Goal: Task Accomplishment & Management: Use online tool/utility

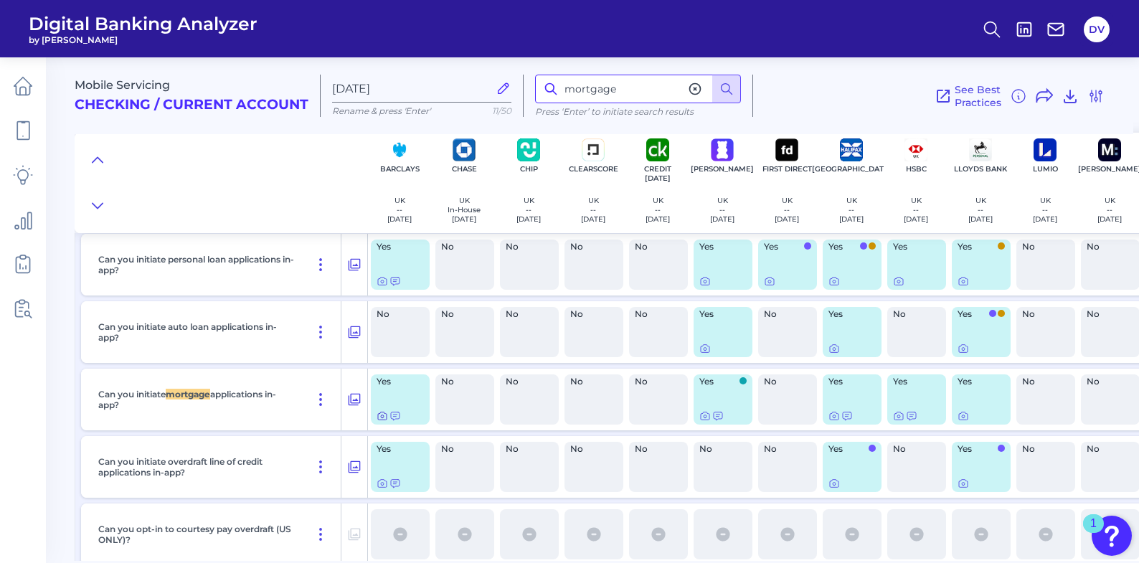
scroll to position [21582, 0]
click at [382, 417] on icon at bounding box center [382, 415] width 11 height 11
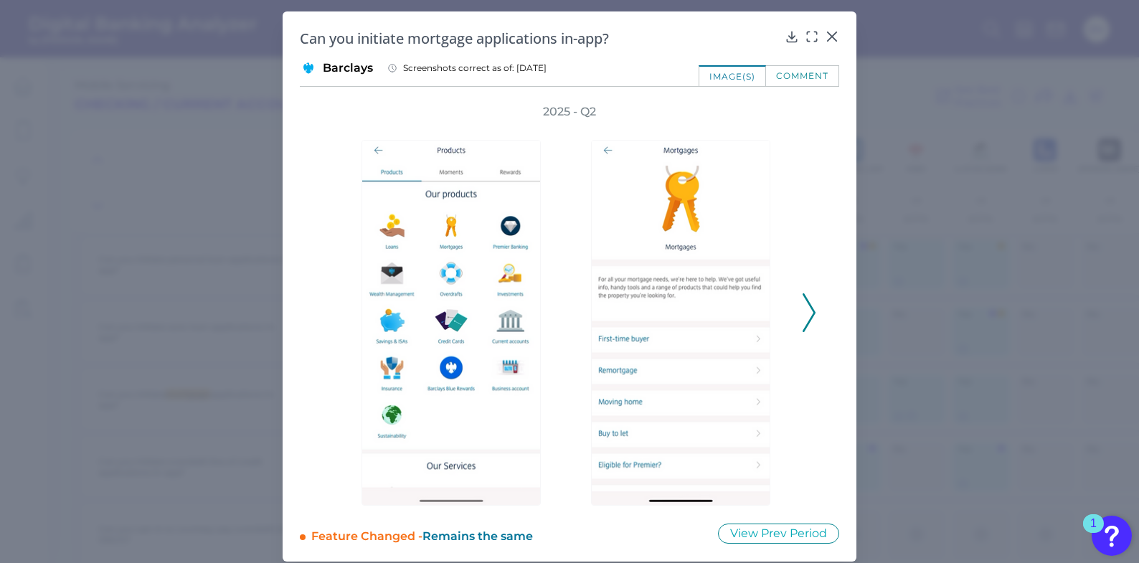
click at [810, 309] on polyline at bounding box center [808, 312] width 11 height 37
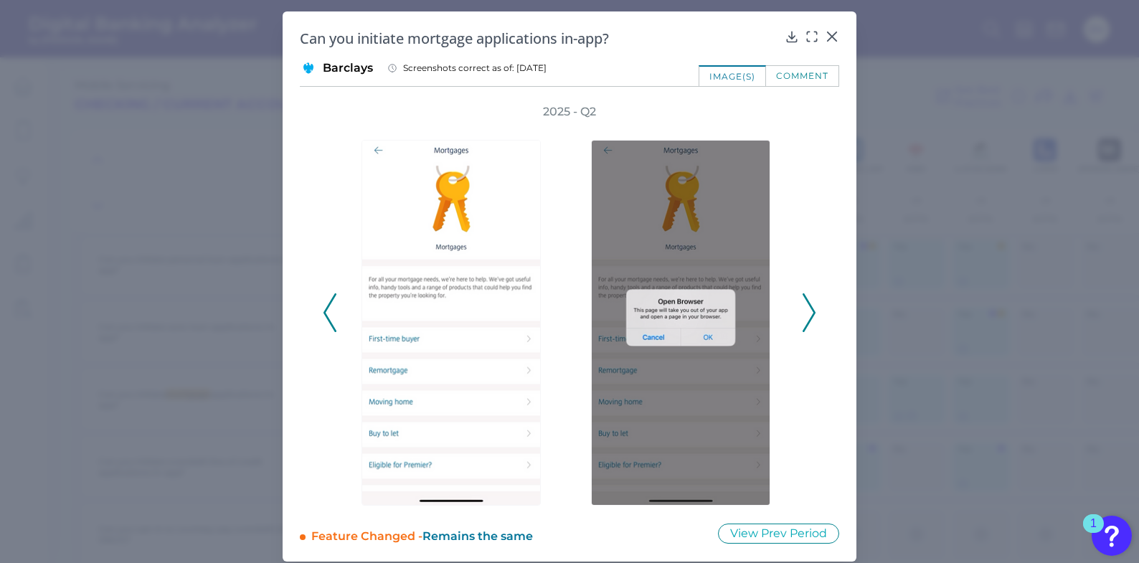
click at [813, 308] on button at bounding box center [809, 312] width 14 height 39
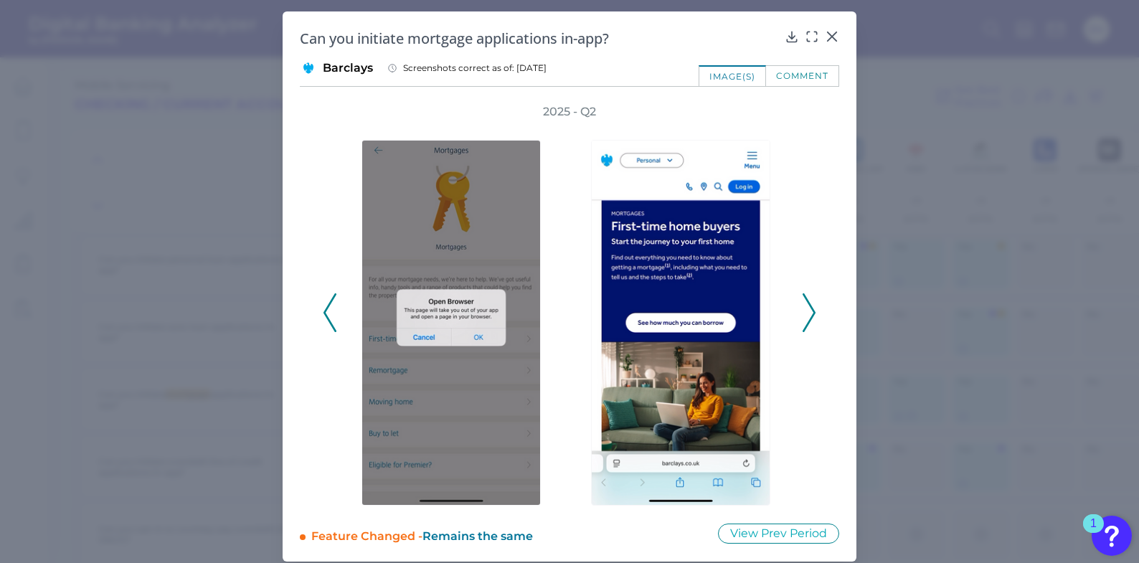
click at [813, 308] on button at bounding box center [809, 312] width 14 height 39
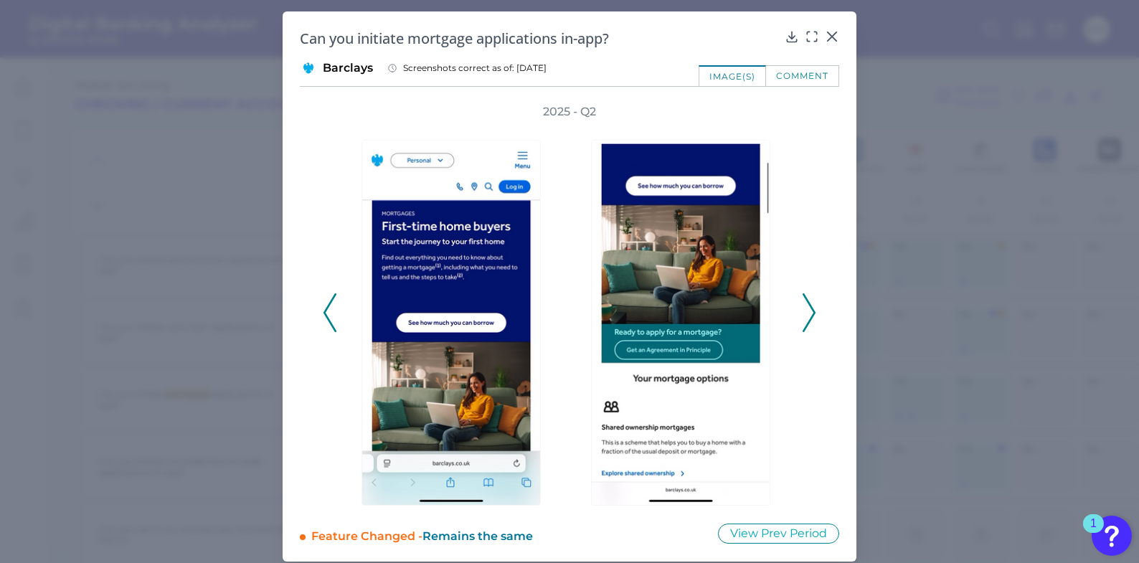
click at [813, 308] on button at bounding box center [809, 312] width 14 height 39
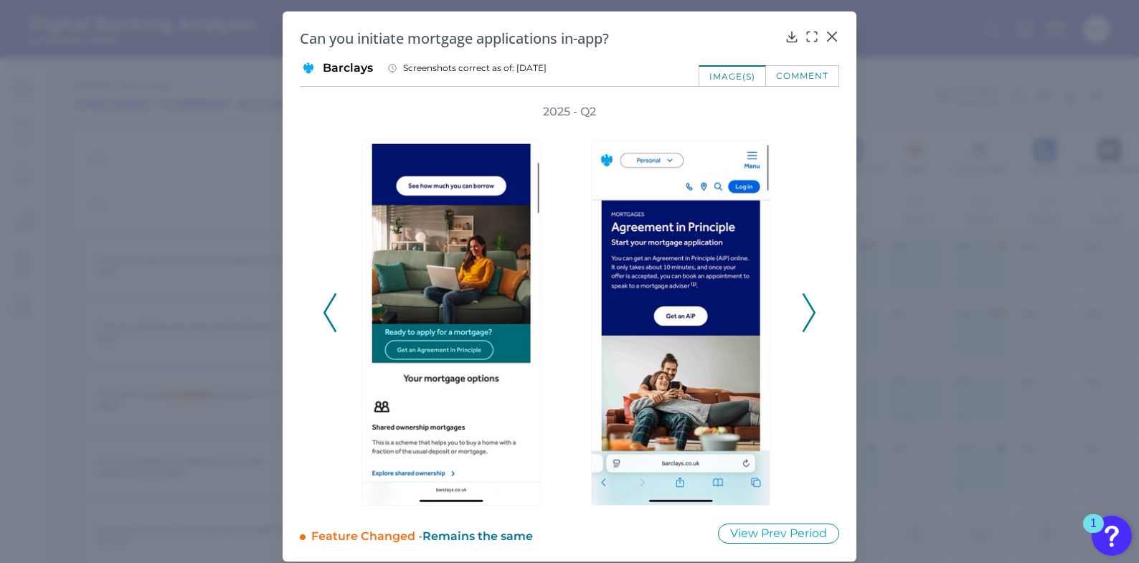
click at [813, 308] on button at bounding box center [809, 312] width 14 height 39
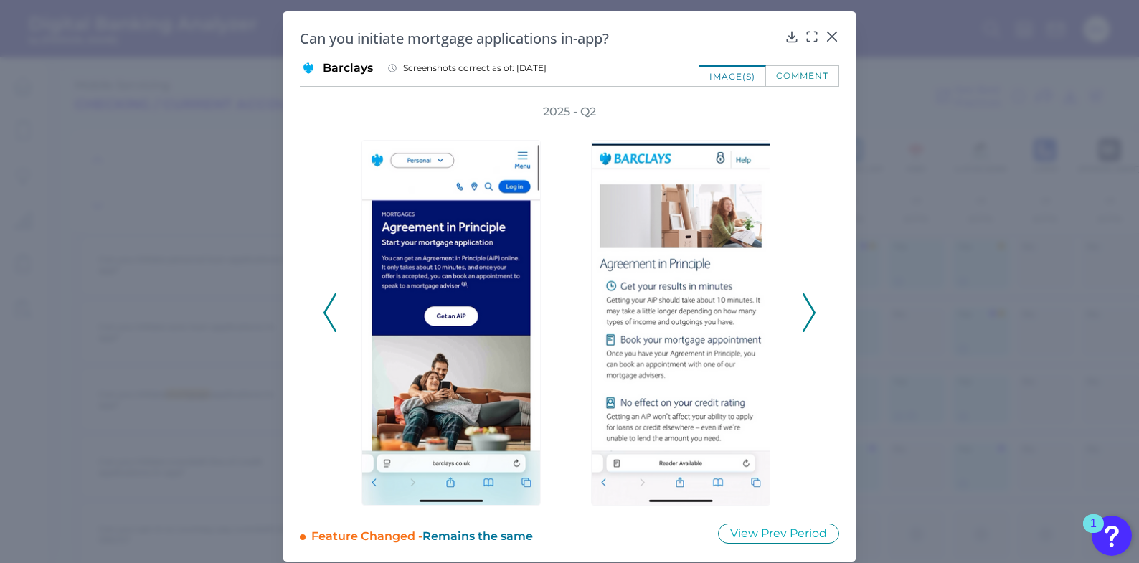
click at [809, 316] on polyline at bounding box center [808, 312] width 11 height 37
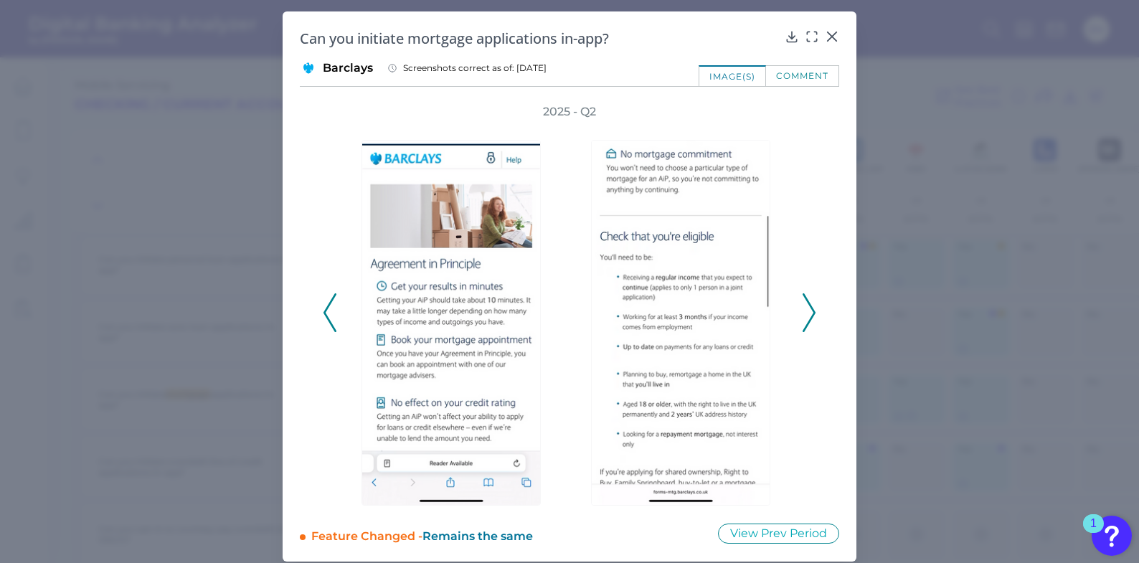
click at [809, 316] on polyline at bounding box center [808, 312] width 11 height 37
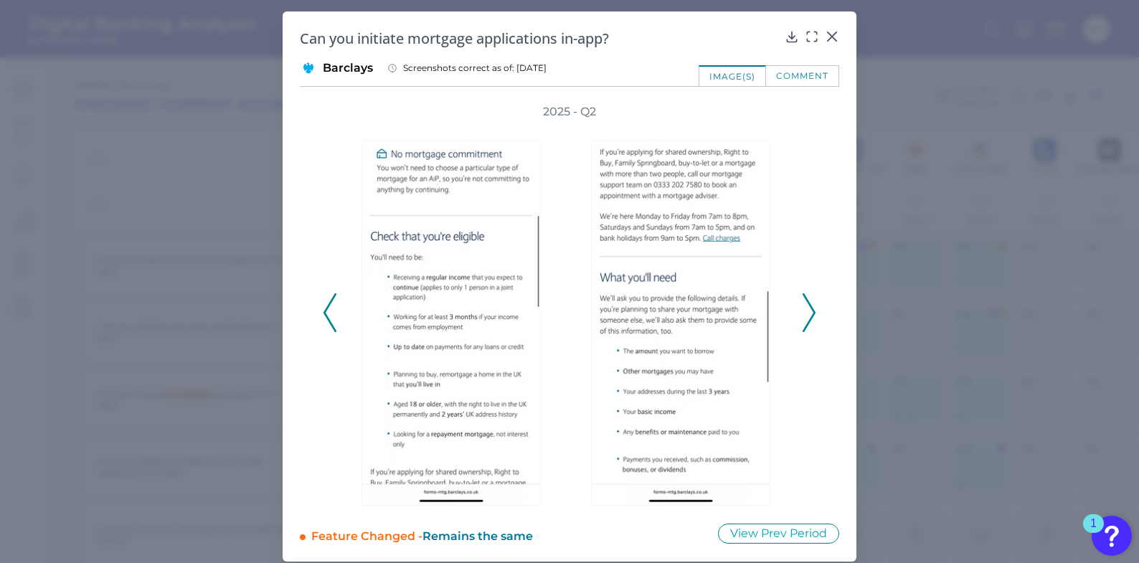
click at [809, 317] on polyline at bounding box center [808, 312] width 11 height 37
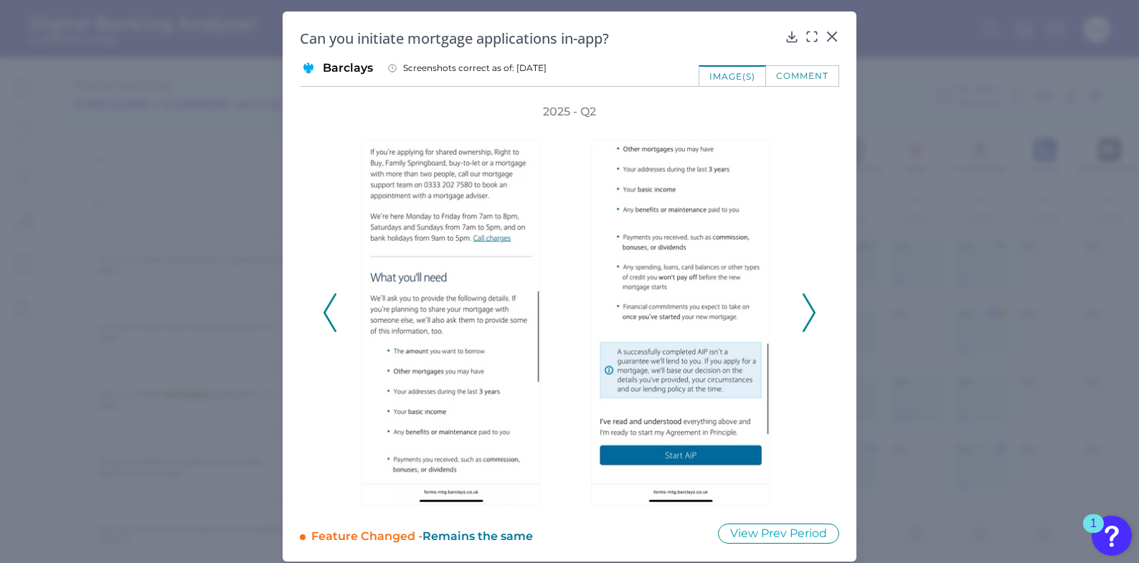
click at [809, 318] on polyline at bounding box center [808, 312] width 11 height 37
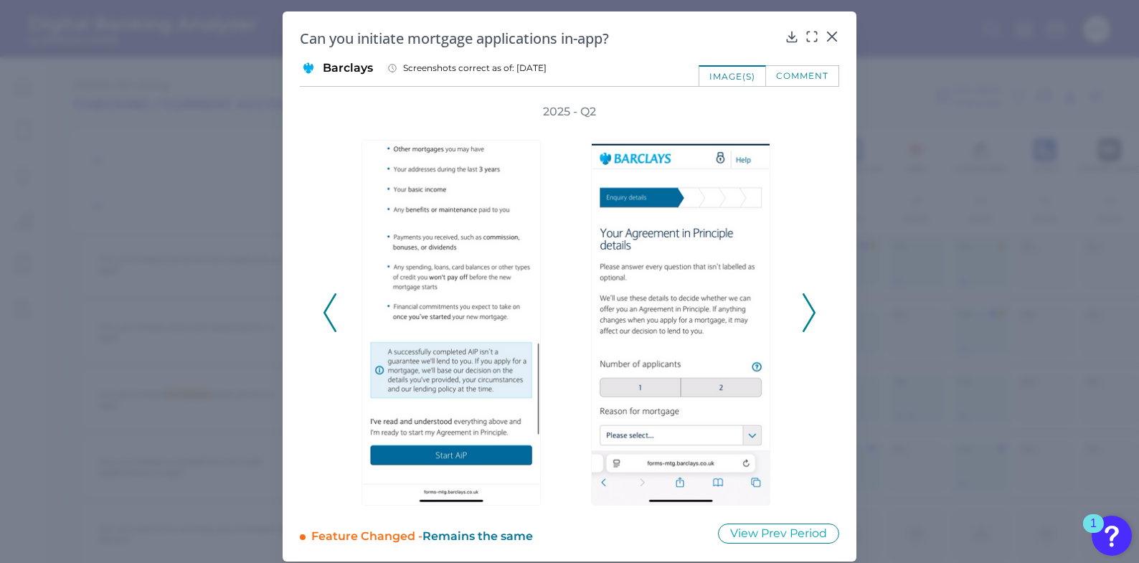
click at [809, 318] on polyline at bounding box center [808, 312] width 11 height 37
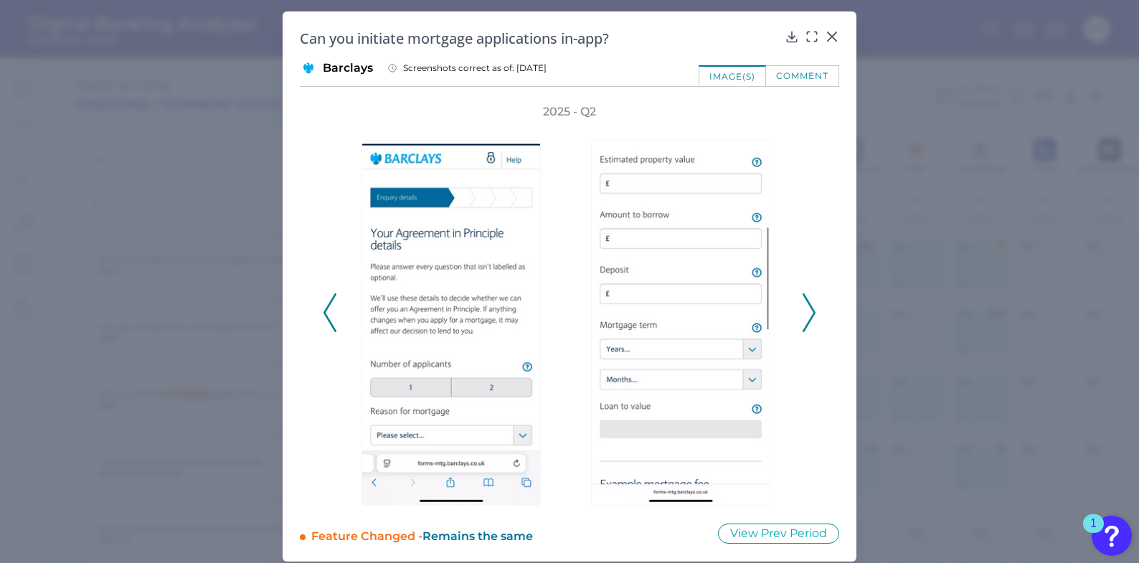
click at [809, 318] on polyline at bounding box center [808, 312] width 11 height 37
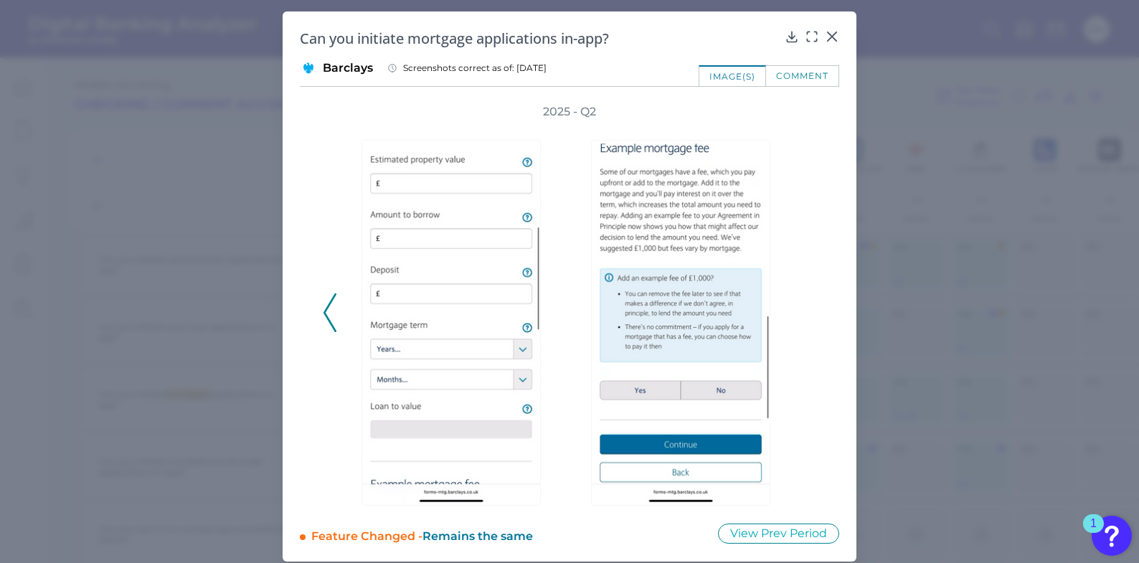
click at [809, 318] on div "2025 - Q2" at bounding box center [569, 305] width 493 height 402
click at [323, 318] on icon at bounding box center [329, 312] width 13 height 39
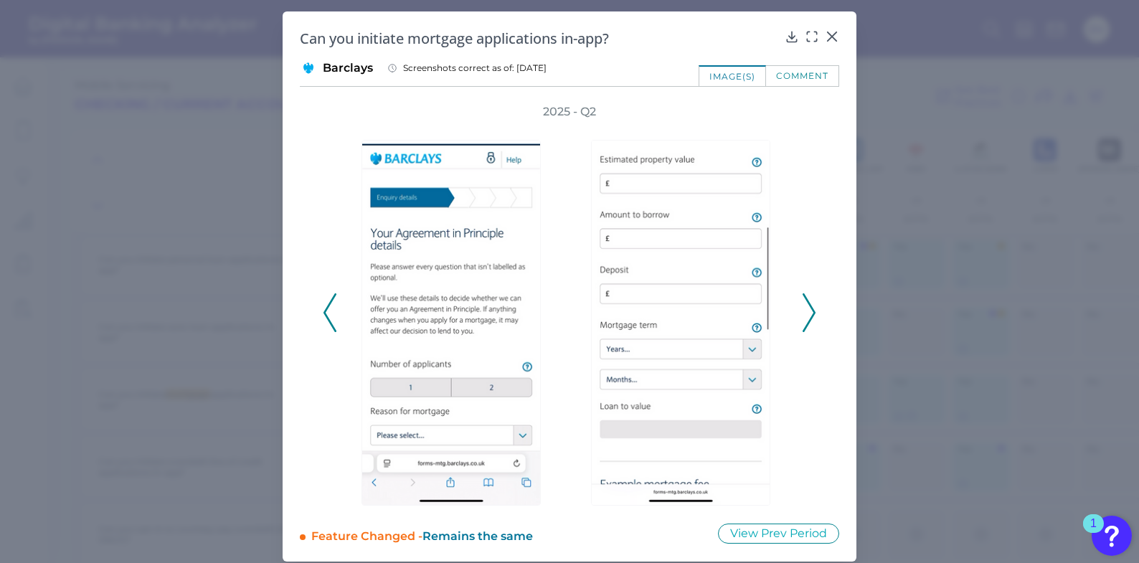
click at [323, 318] on icon at bounding box center [329, 312] width 13 height 39
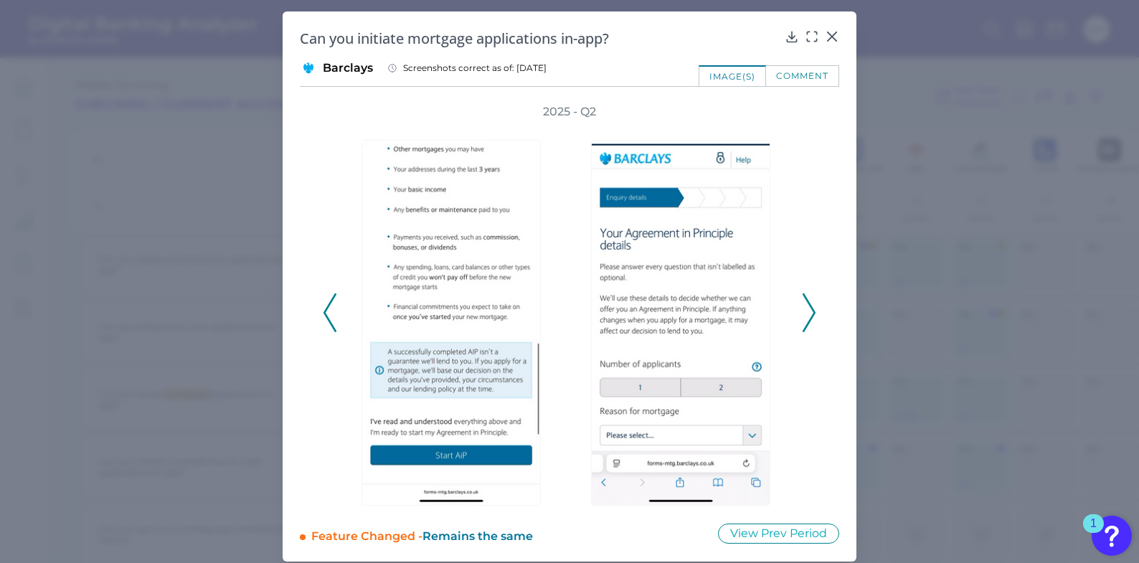
click at [323, 318] on icon at bounding box center [329, 312] width 13 height 39
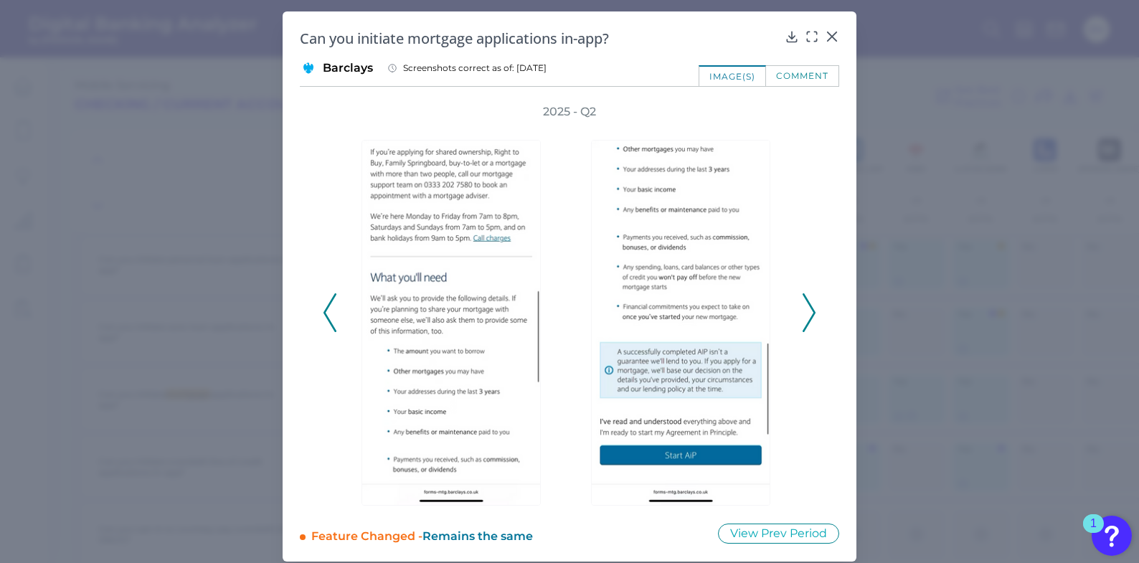
click at [326, 319] on polyline at bounding box center [329, 312] width 11 height 37
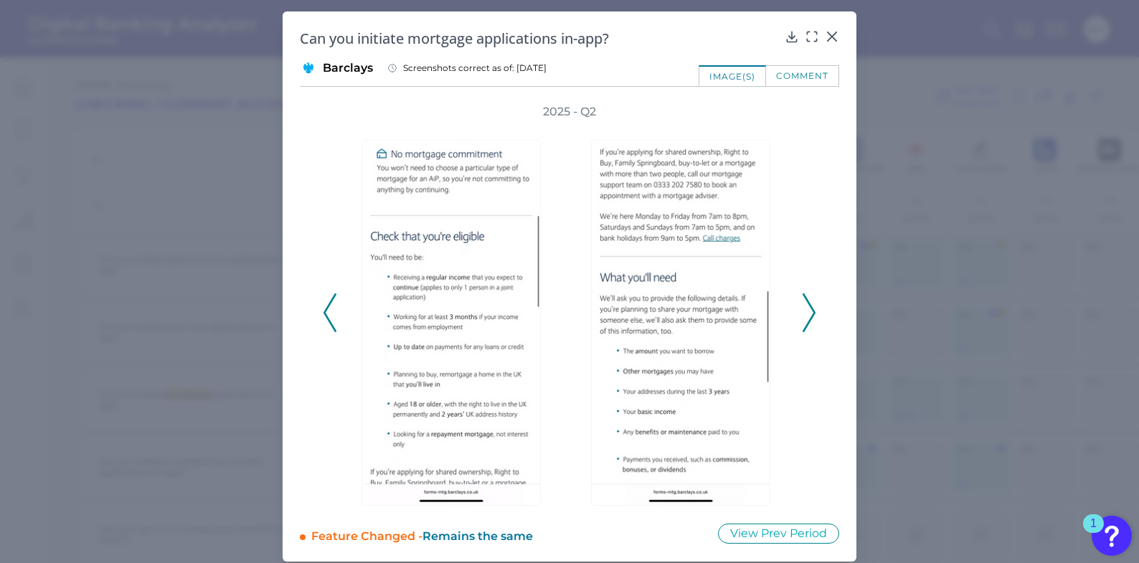
click at [326, 319] on polyline at bounding box center [329, 312] width 11 height 37
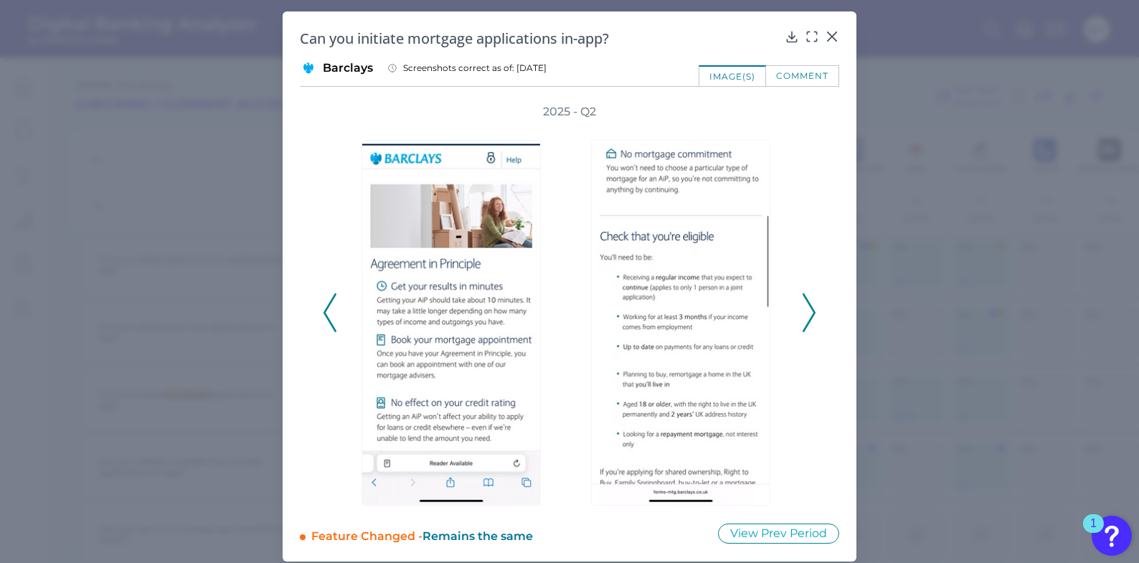
click at [326, 319] on polyline at bounding box center [329, 312] width 11 height 37
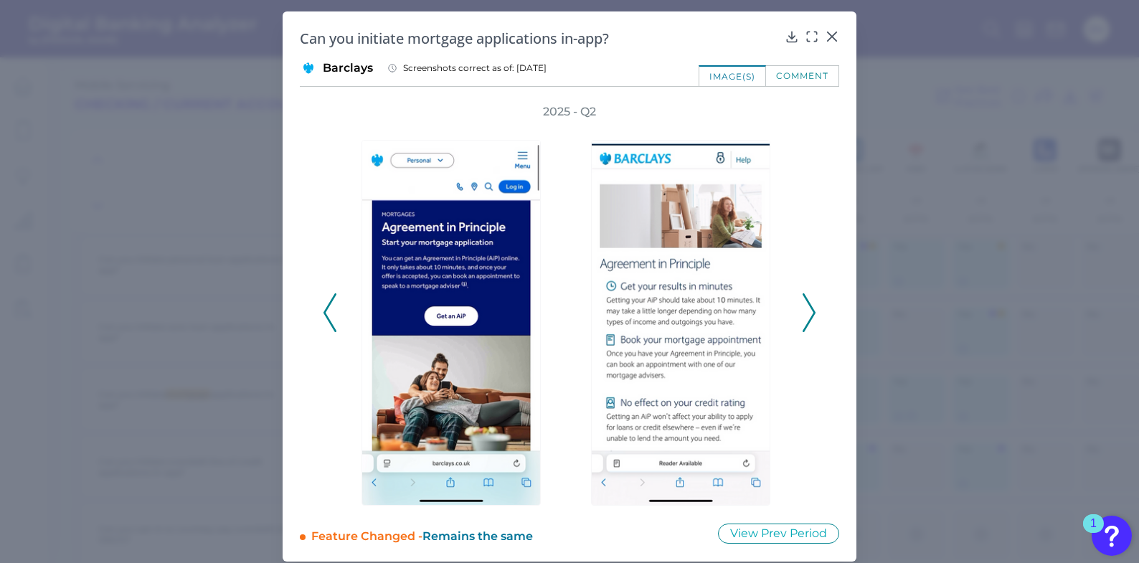
click at [326, 319] on polyline at bounding box center [329, 312] width 11 height 37
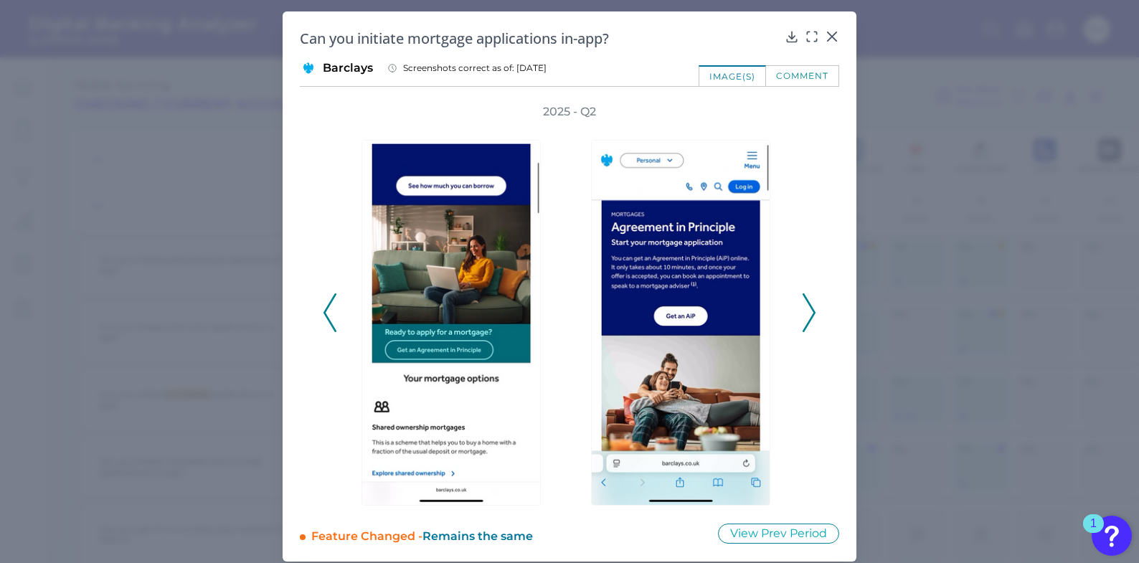
click at [326, 319] on polyline at bounding box center [329, 312] width 11 height 37
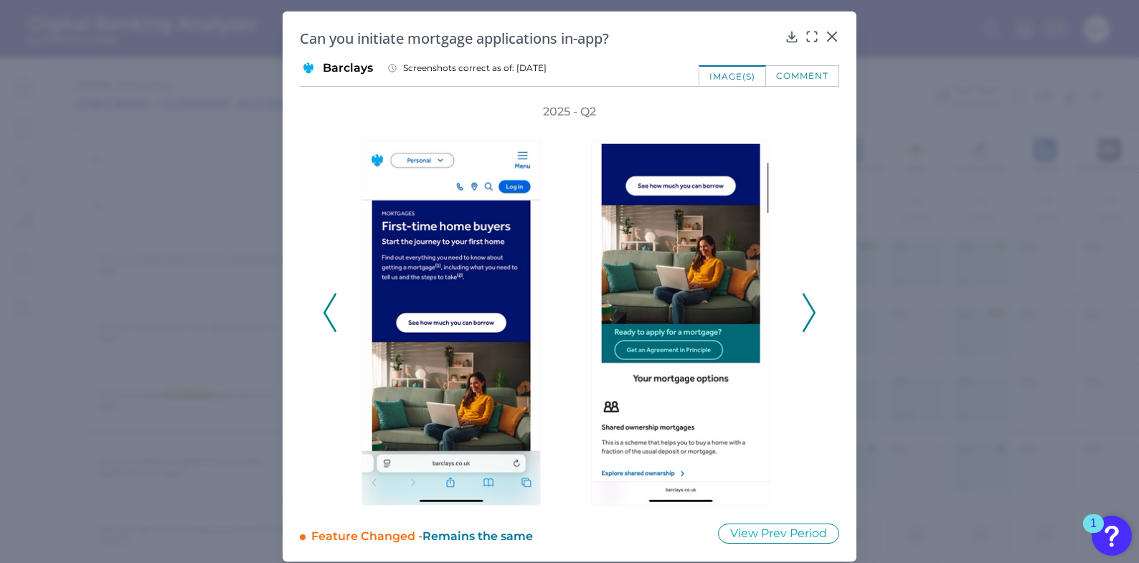
click at [326, 319] on polyline at bounding box center [329, 312] width 11 height 37
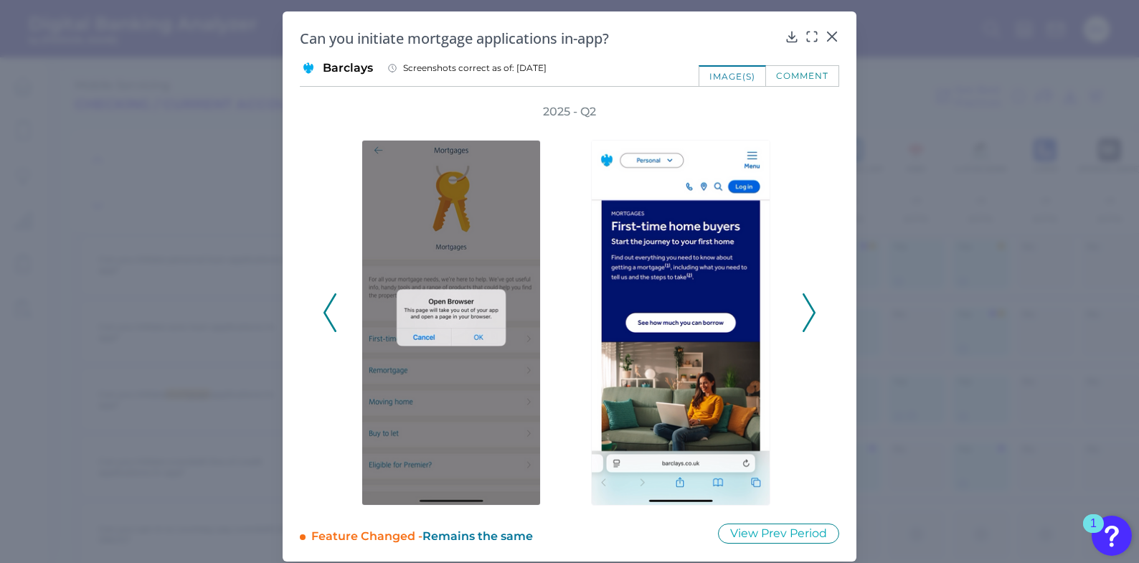
click at [326, 319] on polyline at bounding box center [329, 312] width 11 height 37
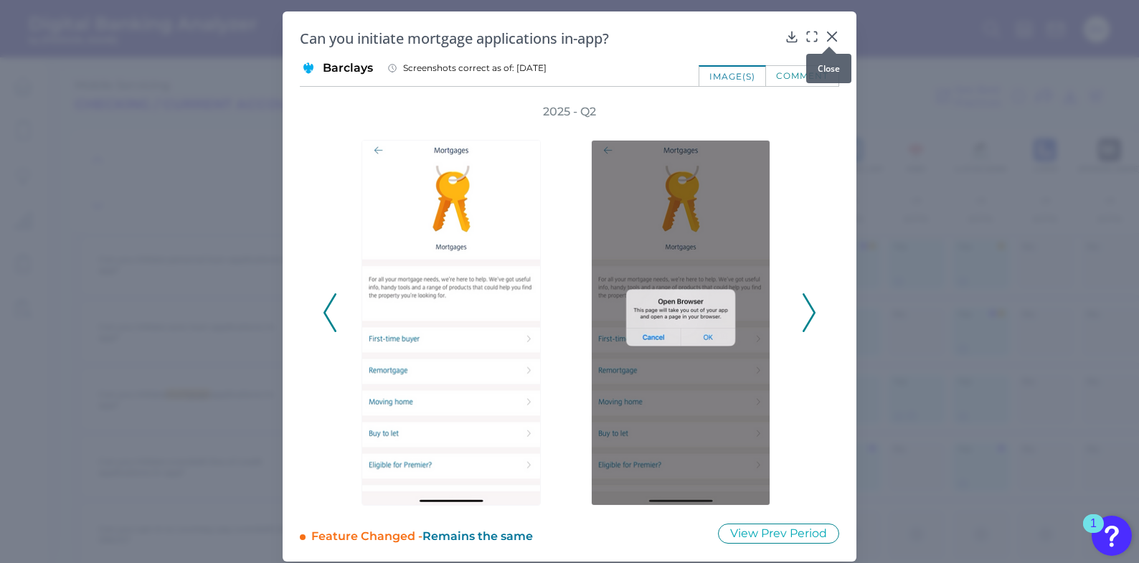
click at [829, 34] on icon at bounding box center [832, 36] width 14 height 14
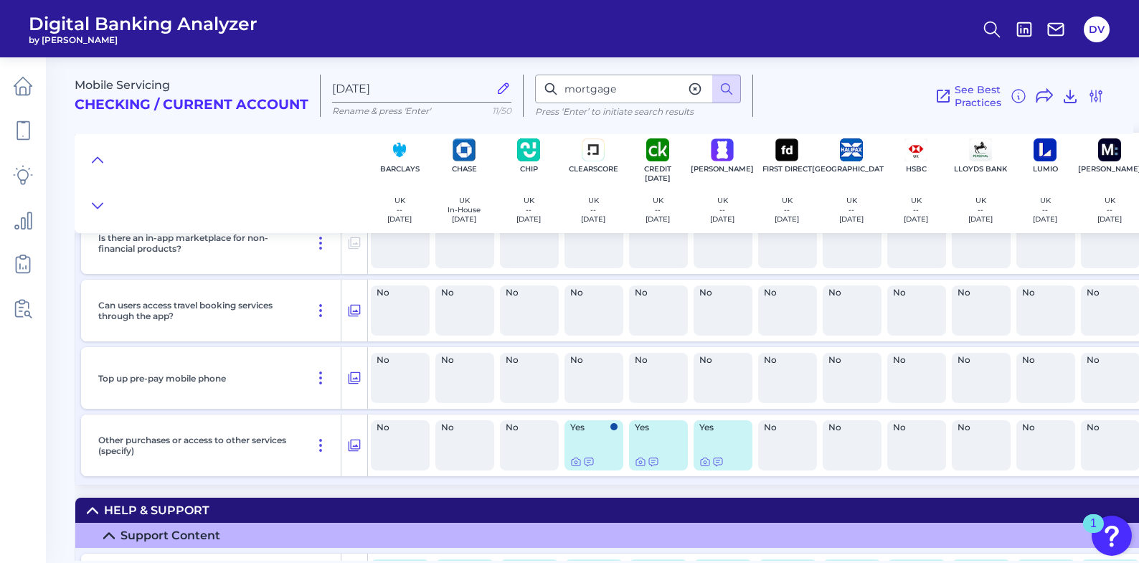
scroll to position [22041, 0]
click at [574, 461] on icon at bounding box center [575, 461] width 11 height 11
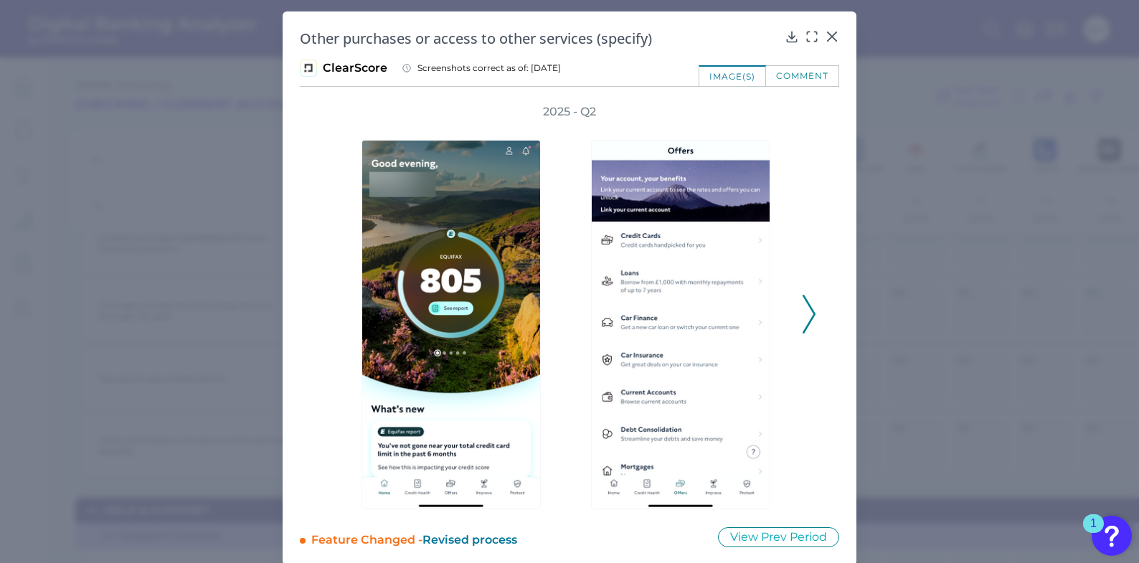
click at [798, 318] on div "2025 - Q2" at bounding box center [569, 306] width 493 height 405
click at [806, 311] on icon at bounding box center [809, 314] width 13 height 39
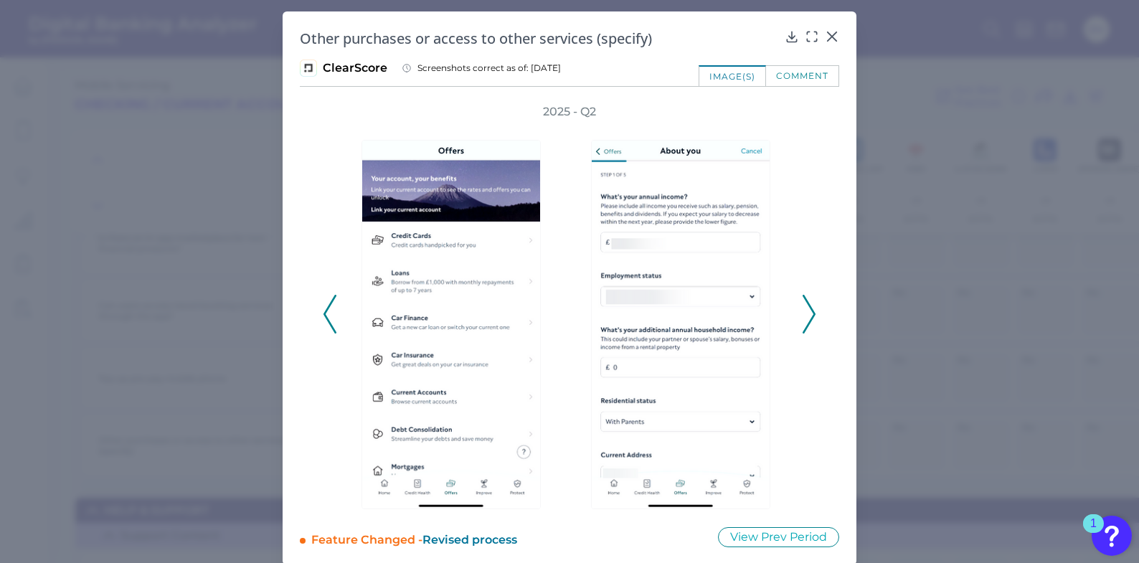
click at [806, 311] on icon at bounding box center [809, 314] width 13 height 39
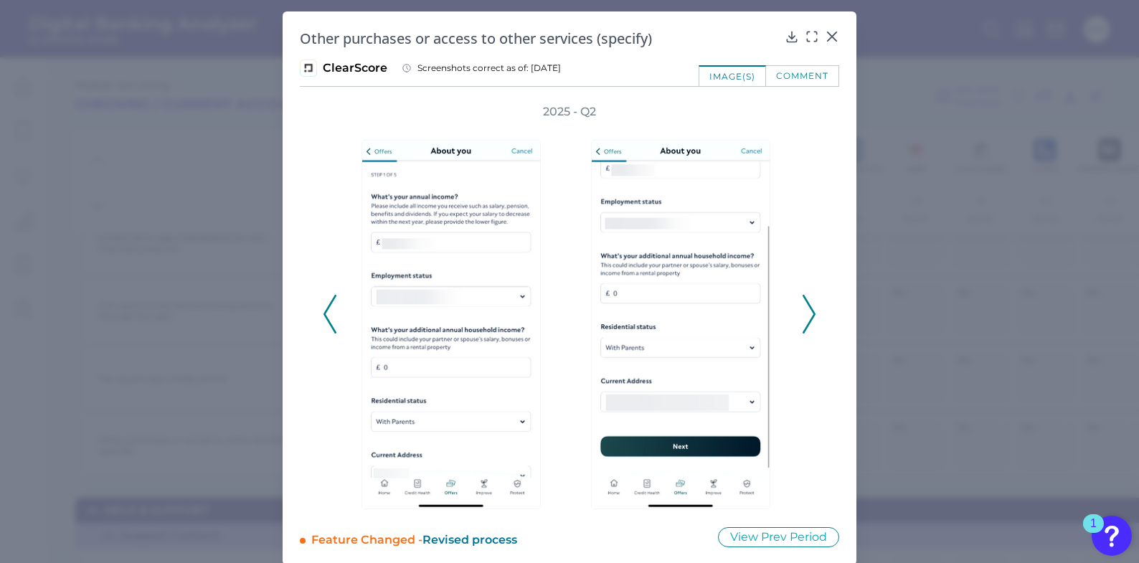
click at [807, 303] on icon at bounding box center [809, 314] width 13 height 39
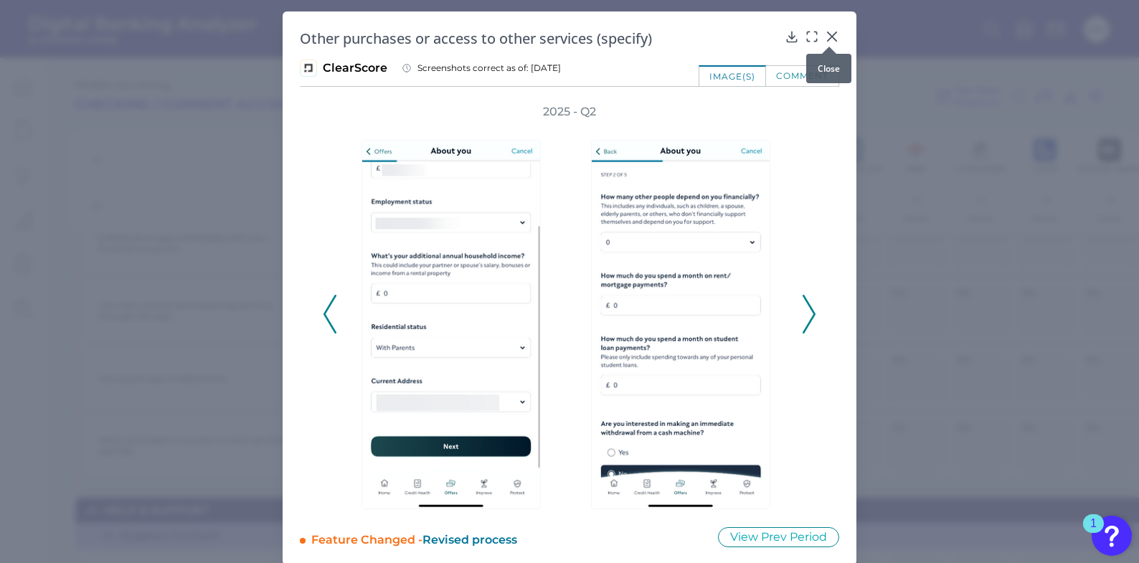
click at [828, 37] on icon at bounding box center [832, 36] width 9 height 9
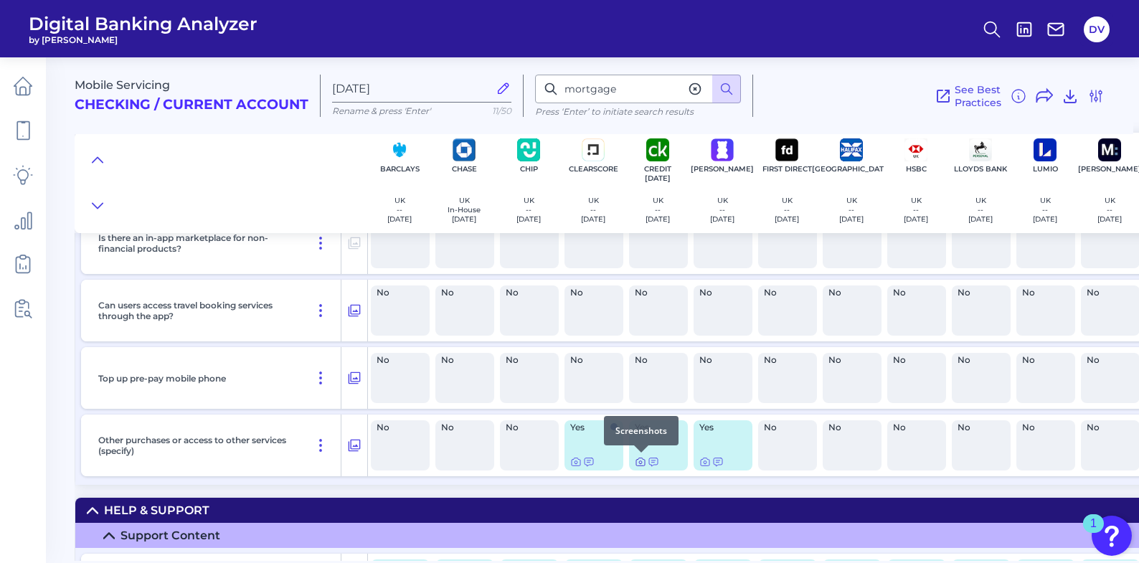
click at [641, 461] on icon at bounding box center [640, 462] width 3 height 3
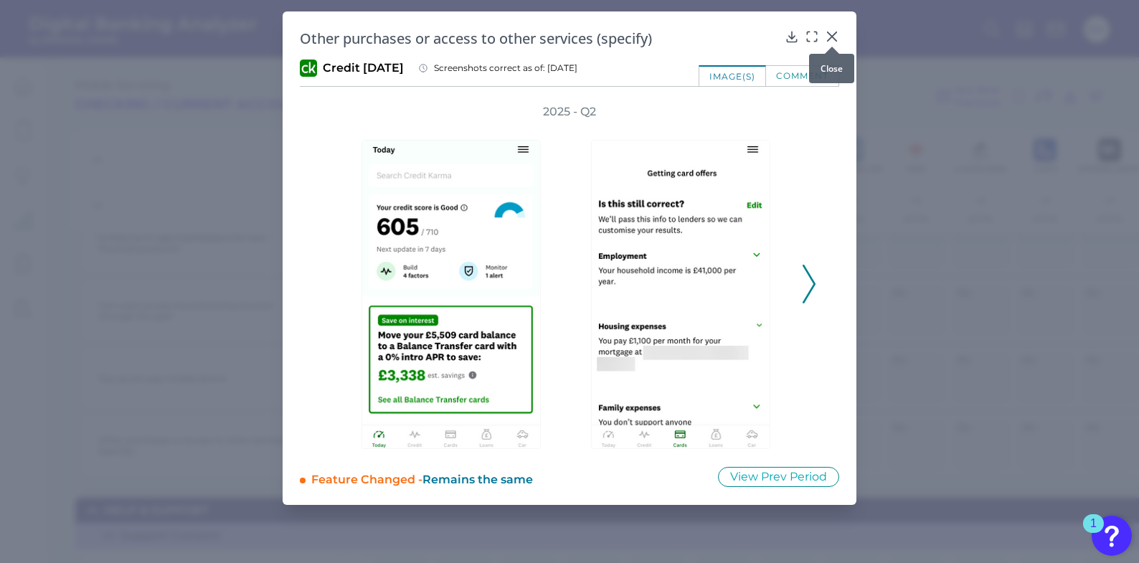
click at [833, 38] on icon at bounding box center [832, 36] width 9 height 9
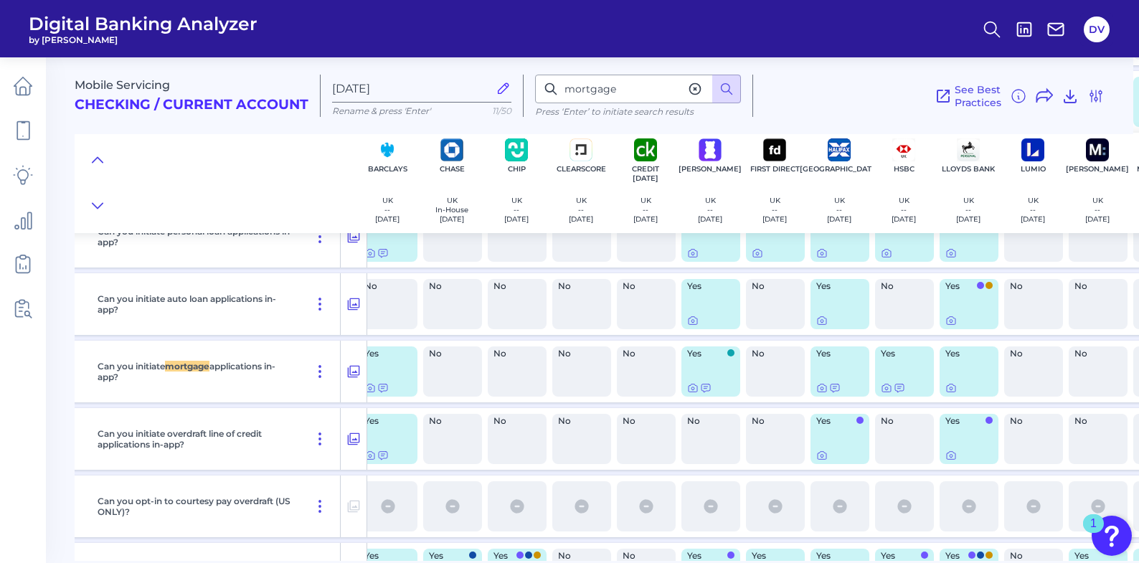
scroll to position [21589, 12]
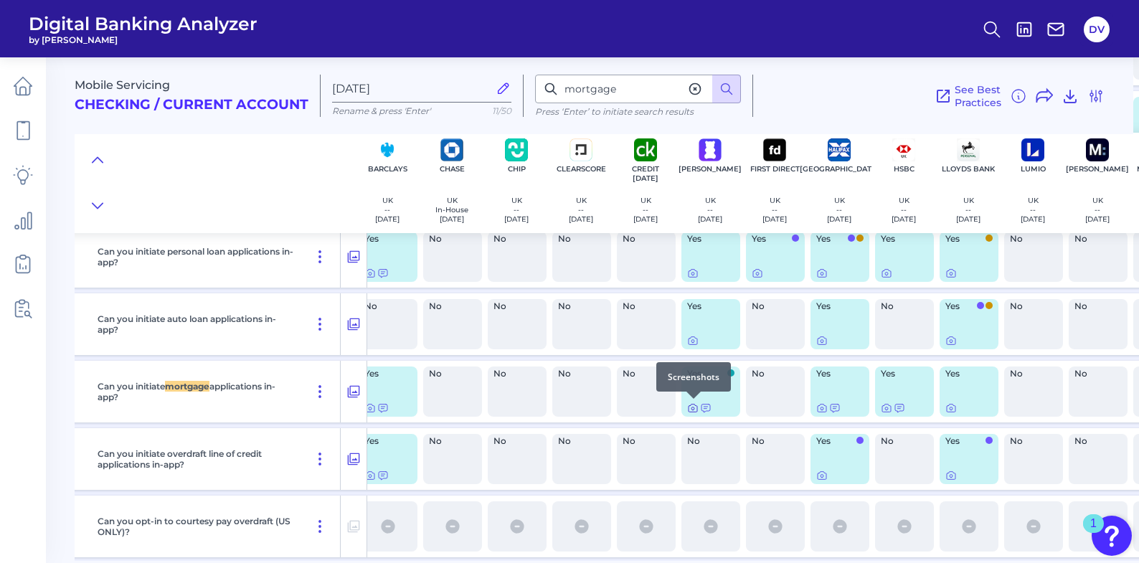
click at [692, 409] on icon at bounding box center [692, 407] width 11 height 11
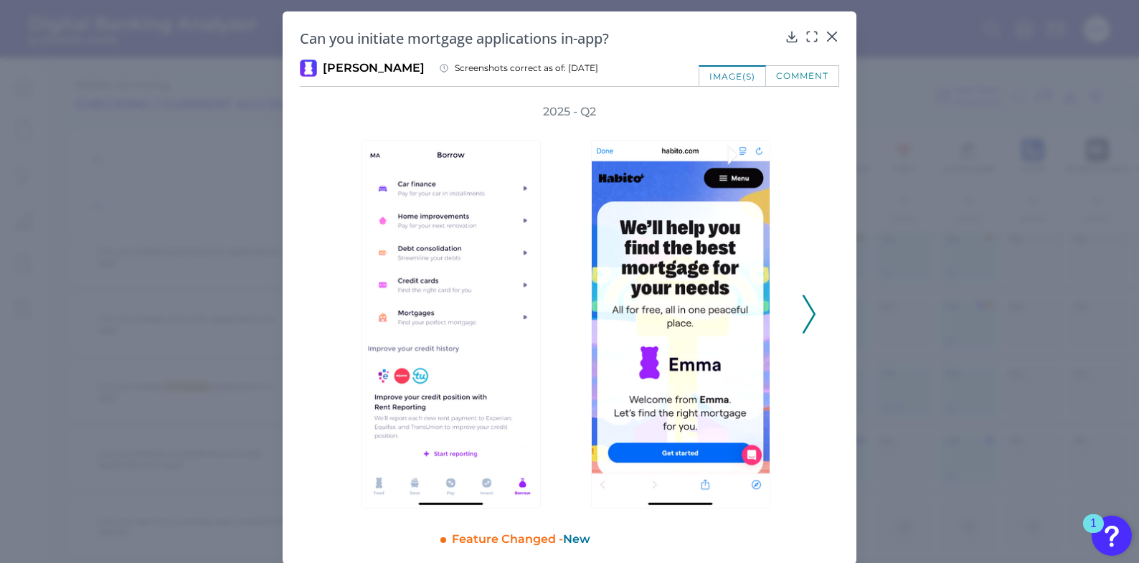
click at [810, 312] on polyline at bounding box center [808, 313] width 11 height 37
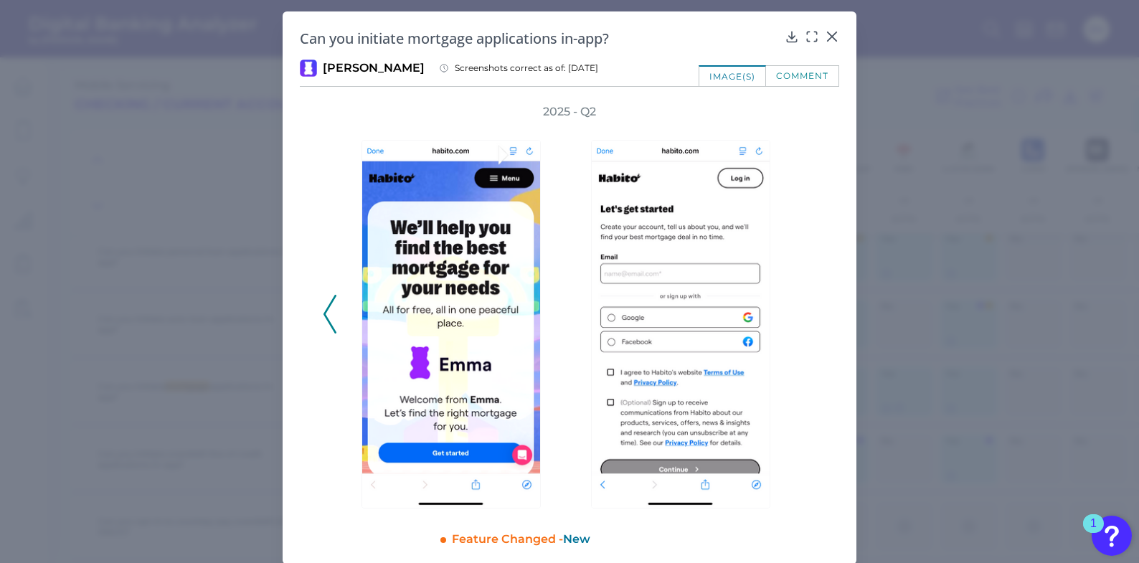
click at [808, 315] on div "2025 - Q2" at bounding box center [569, 306] width 493 height 404
click at [323, 317] on icon at bounding box center [329, 314] width 13 height 39
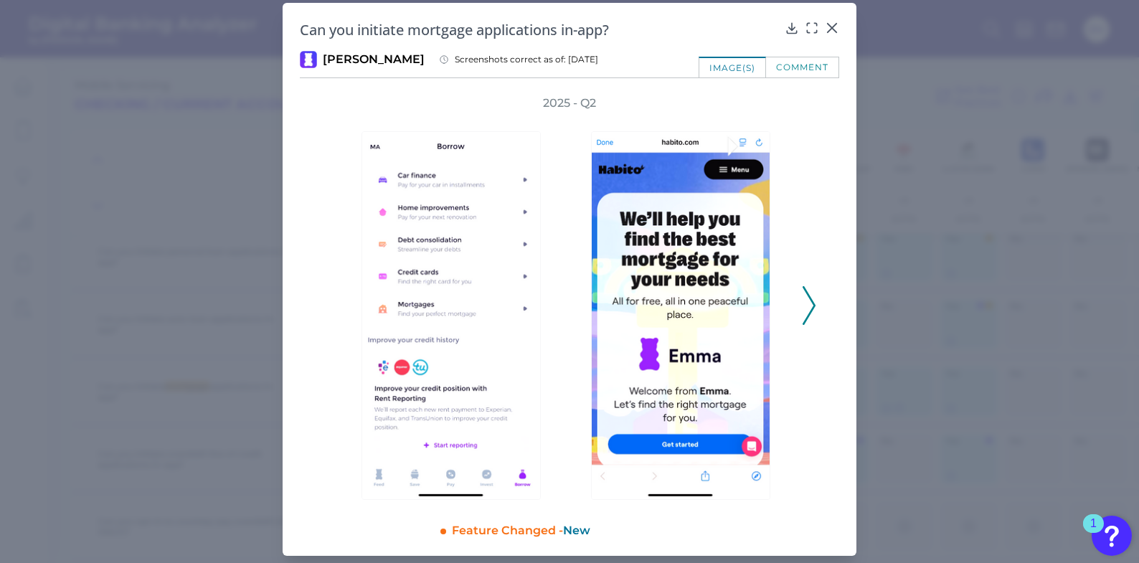
scroll to position [13, 0]
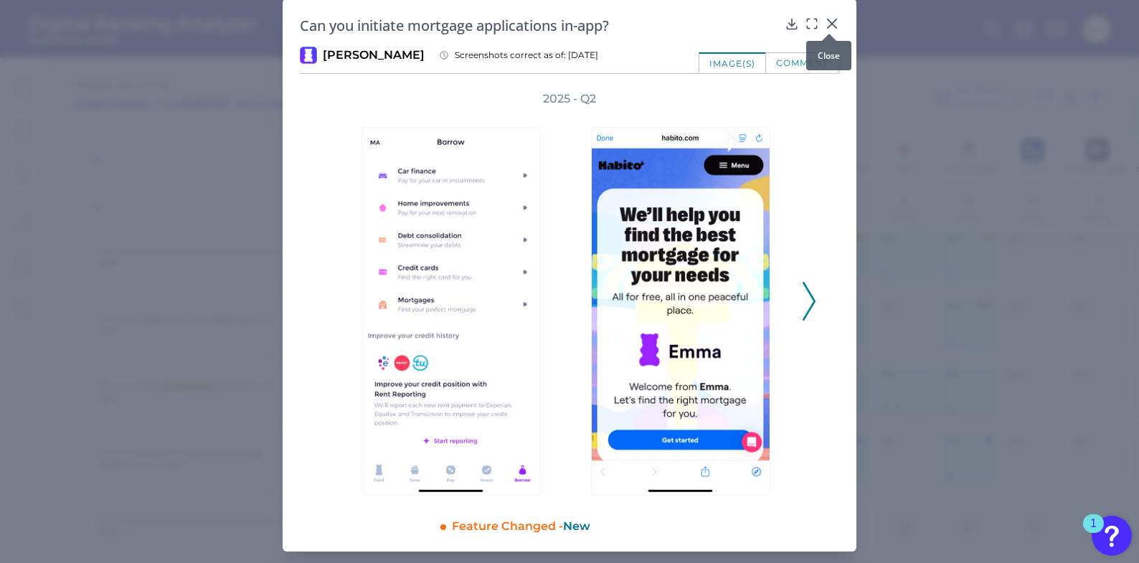
click at [832, 24] on icon at bounding box center [832, 23] width 14 height 14
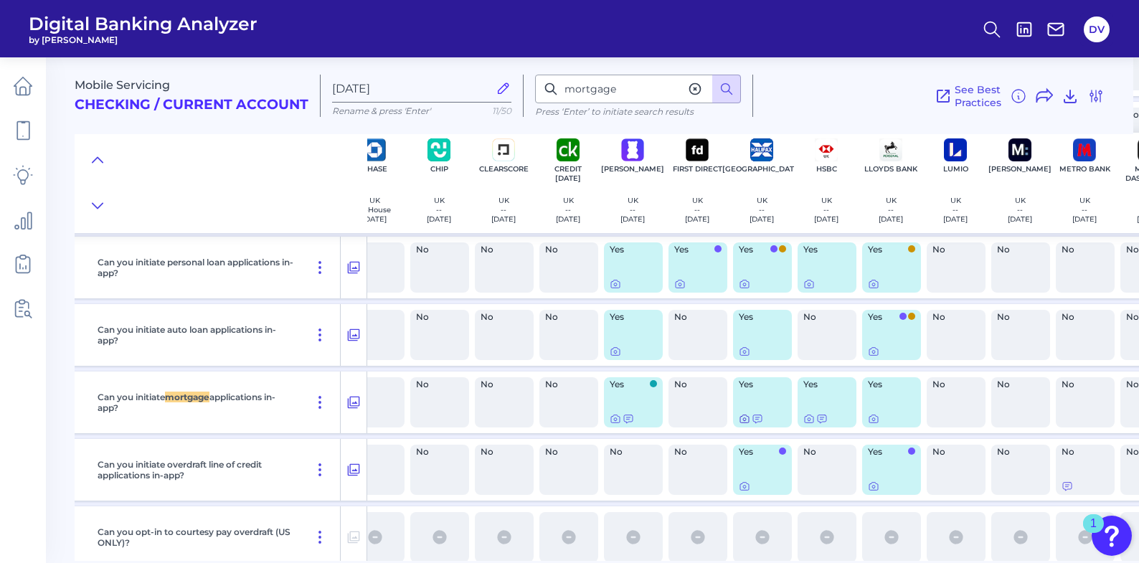
scroll to position [21579, 100]
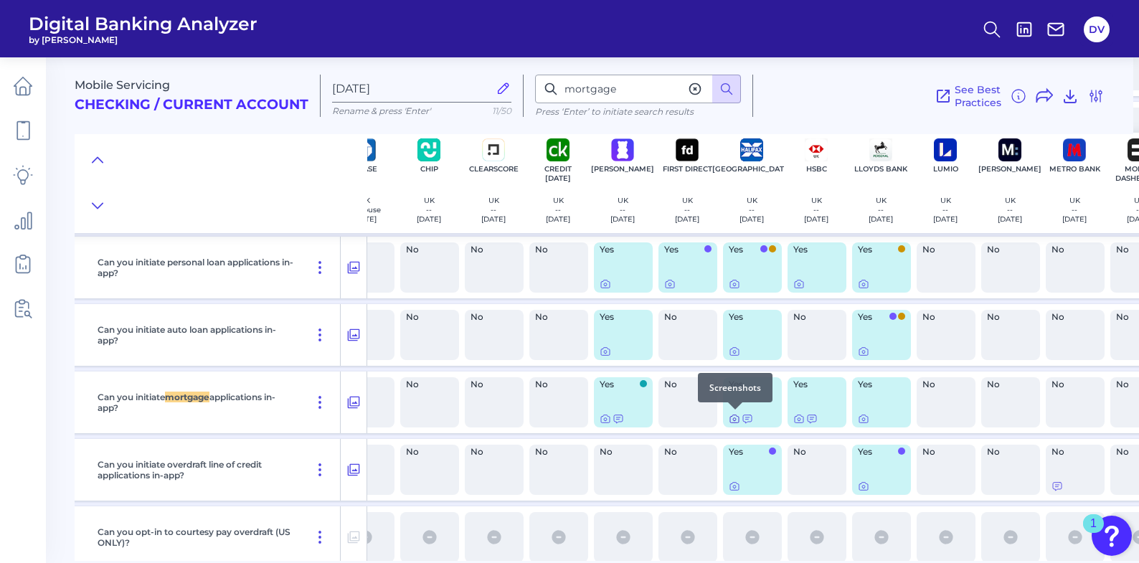
click at [735, 417] on div at bounding box center [735, 409] width 14 height 14
click at [732, 419] on icon at bounding box center [734, 418] width 11 height 11
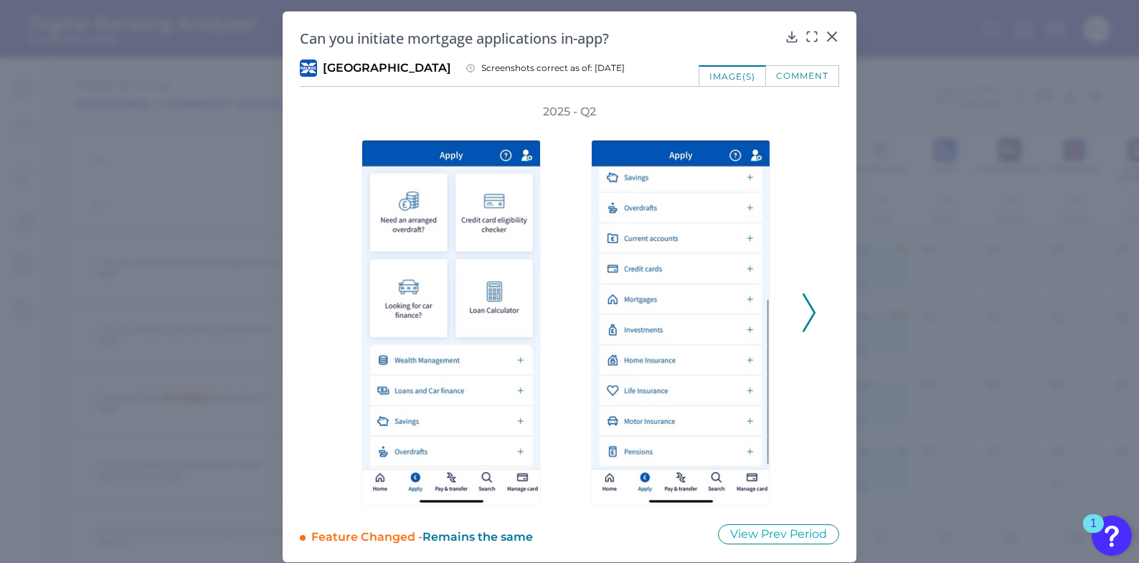
click at [809, 322] on icon at bounding box center [809, 312] width 13 height 39
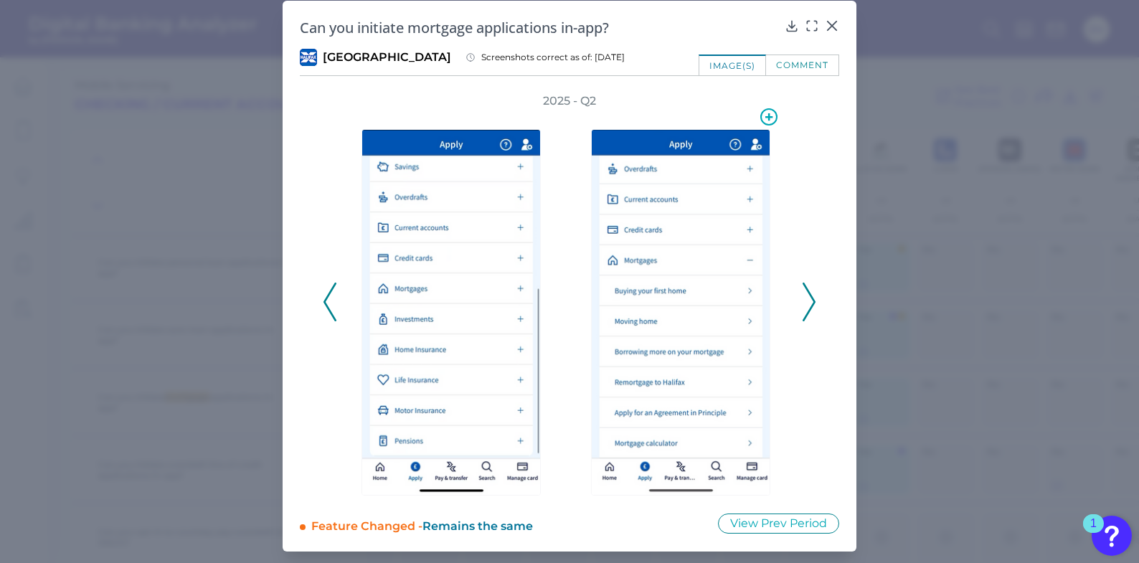
scroll to position [11, 0]
click at [831, 26] on icon at bounding box center [832, 26] width 14 height 14
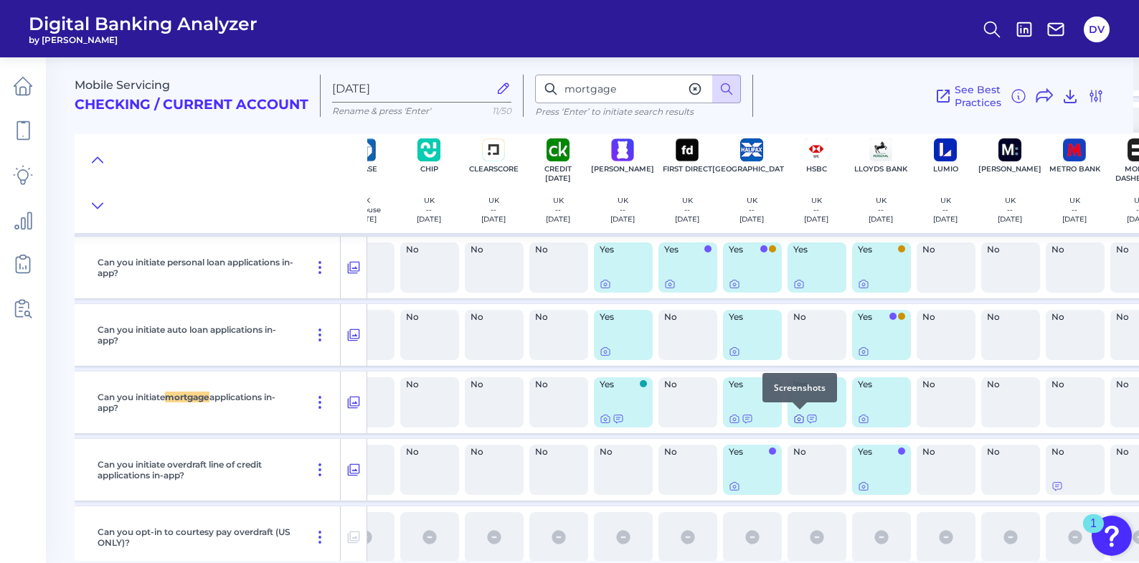
click at [799, 420] on icon at bounding box center [798, 418] width 11 height 11
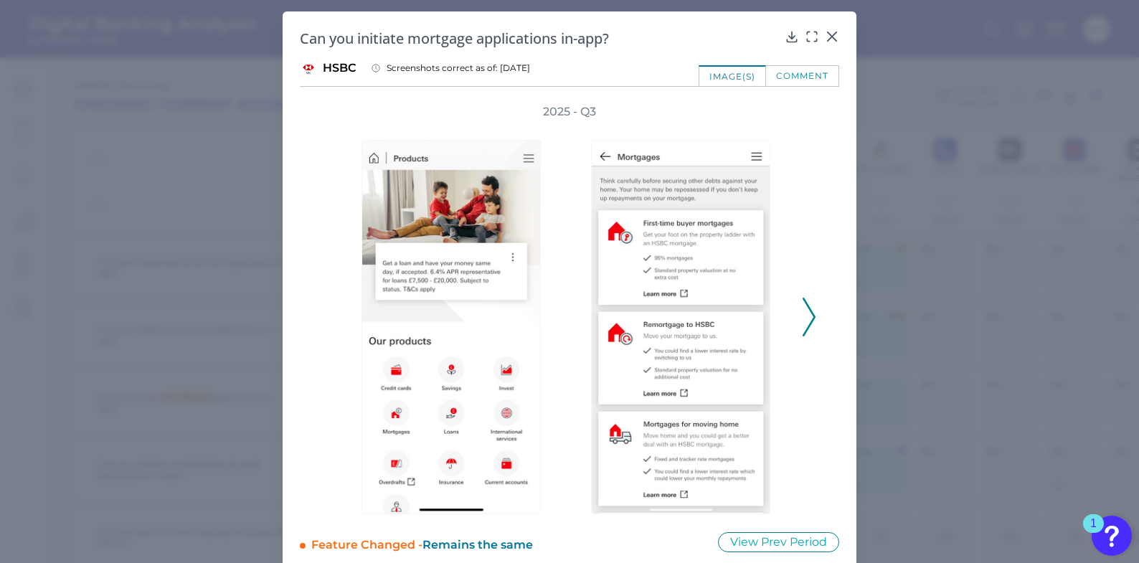
click at [827, 37] on icon at bounding box center [832, 36] width 14 height 14
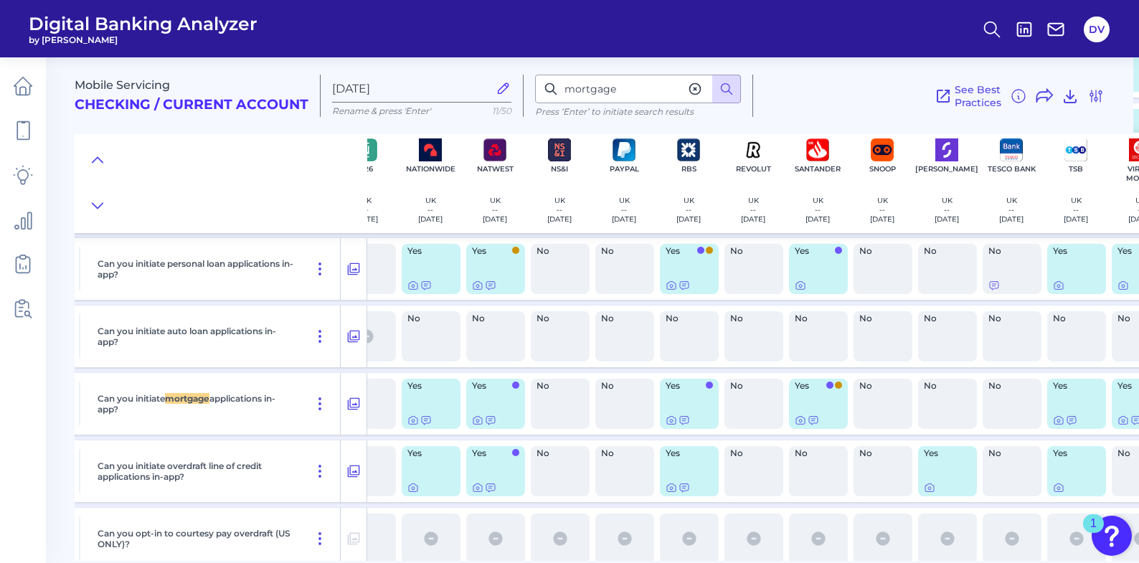
scroll to position [21577, 1077]
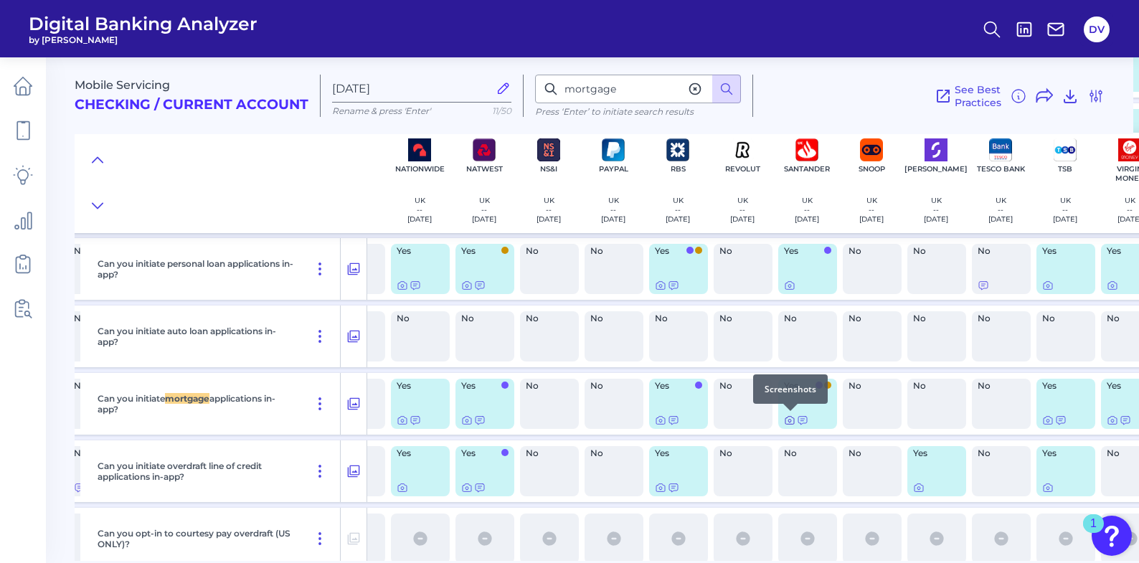
click at [790, 420] on icon at bounding box center [789, 421] width 3 height 3
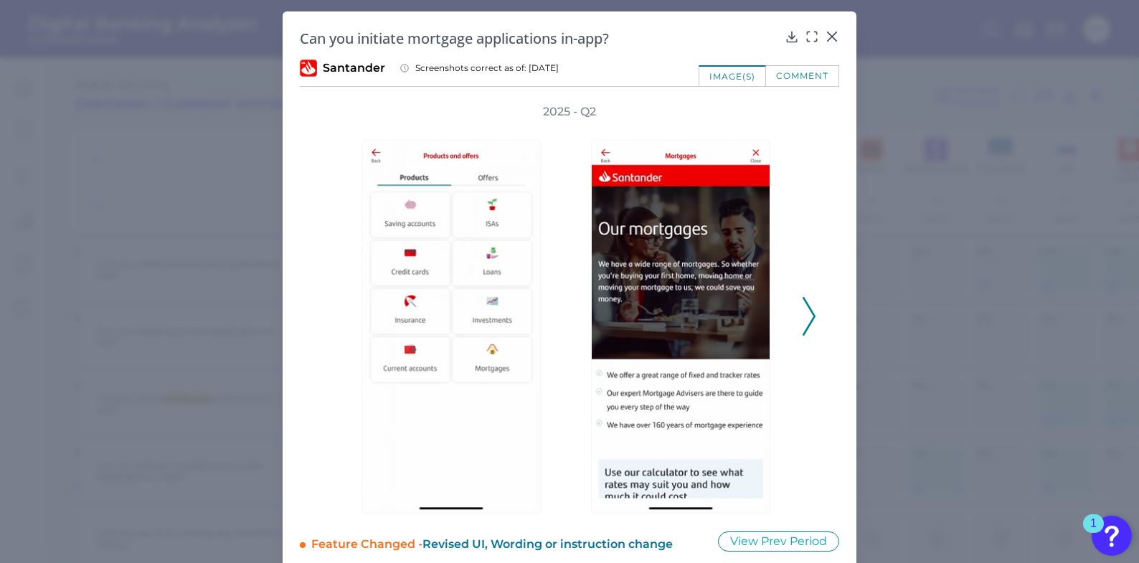
click at [805, 321] on icon at bounding box center [809, 316] width 13 height 39
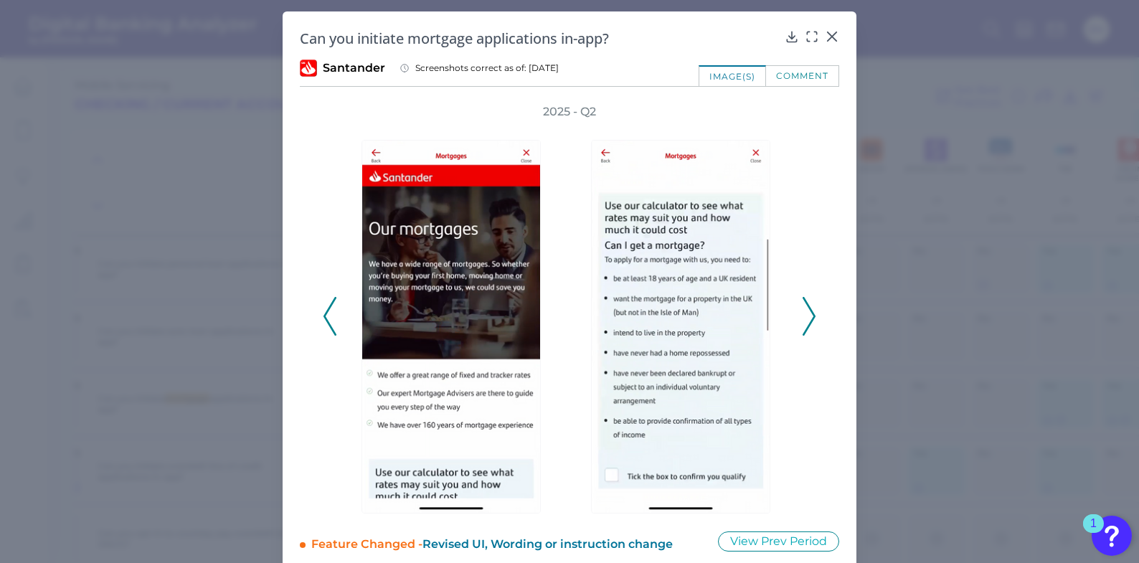
click at [805, 323] on icon at bounding box center [809, 316] width 13 height 39
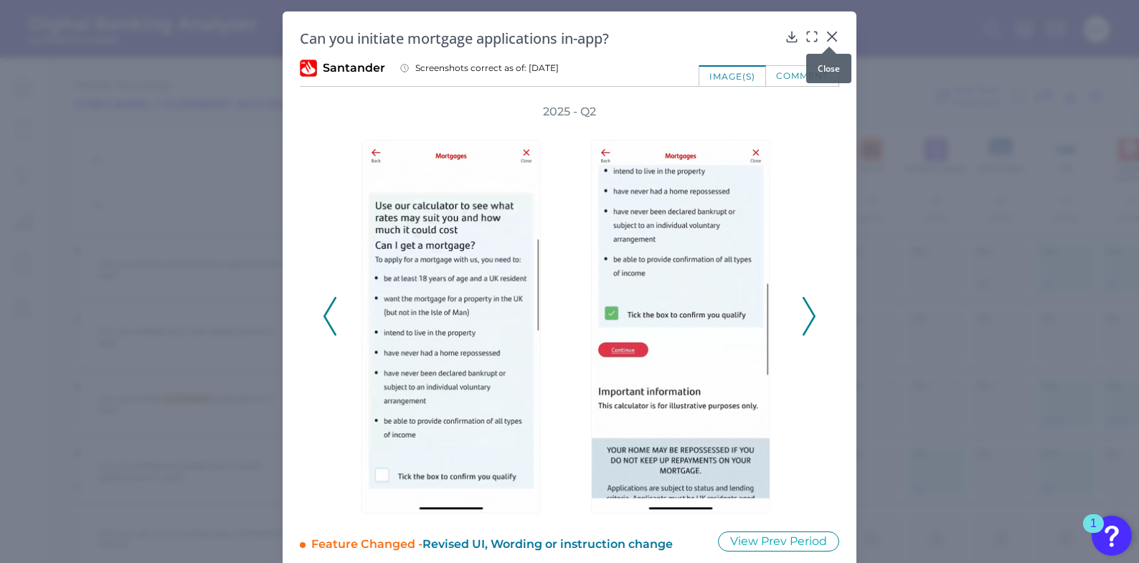
click at [832, 37] on icon at bounding box center [832, 36] width 14 height 14
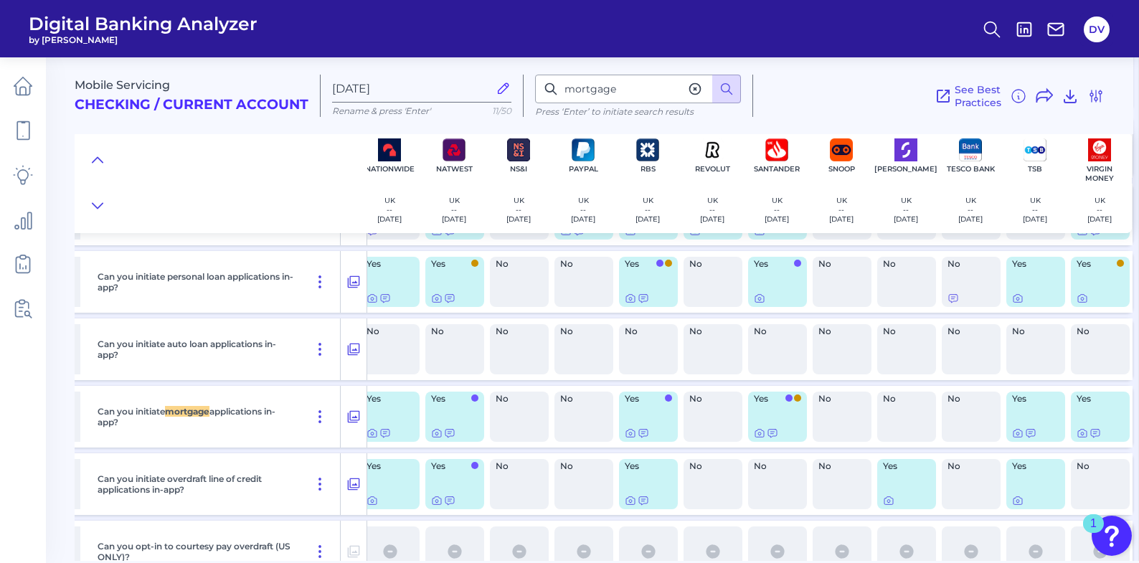
scroll to position [21564, 1113]
click at [1076, 433] on icon at bounding box center [1081, 432] width 11 height 11
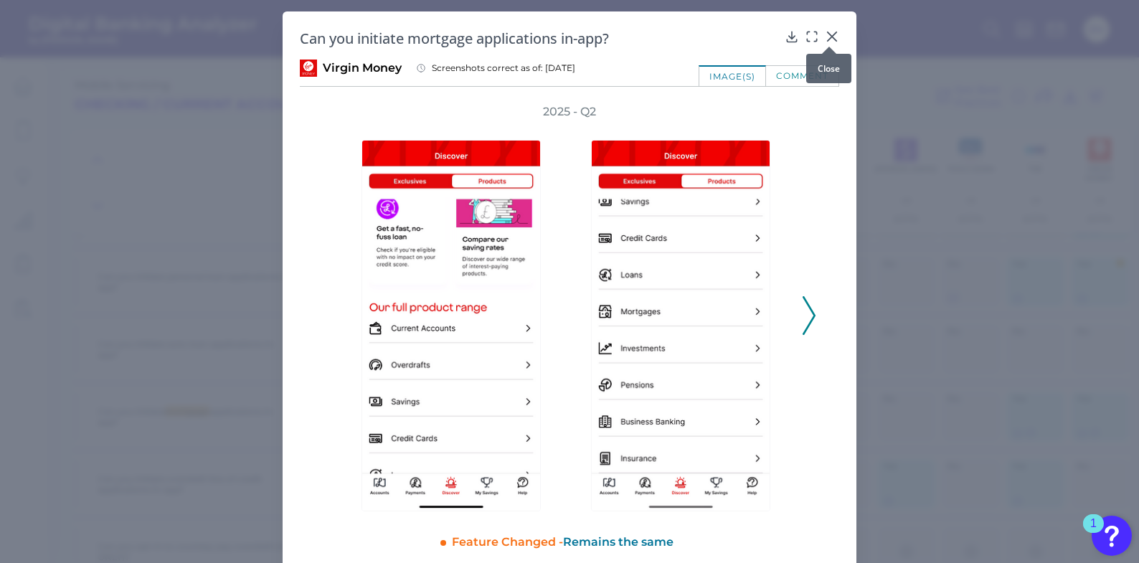
click at [831, 37] on icon at bounding box center [832, 36] width 14 height 14
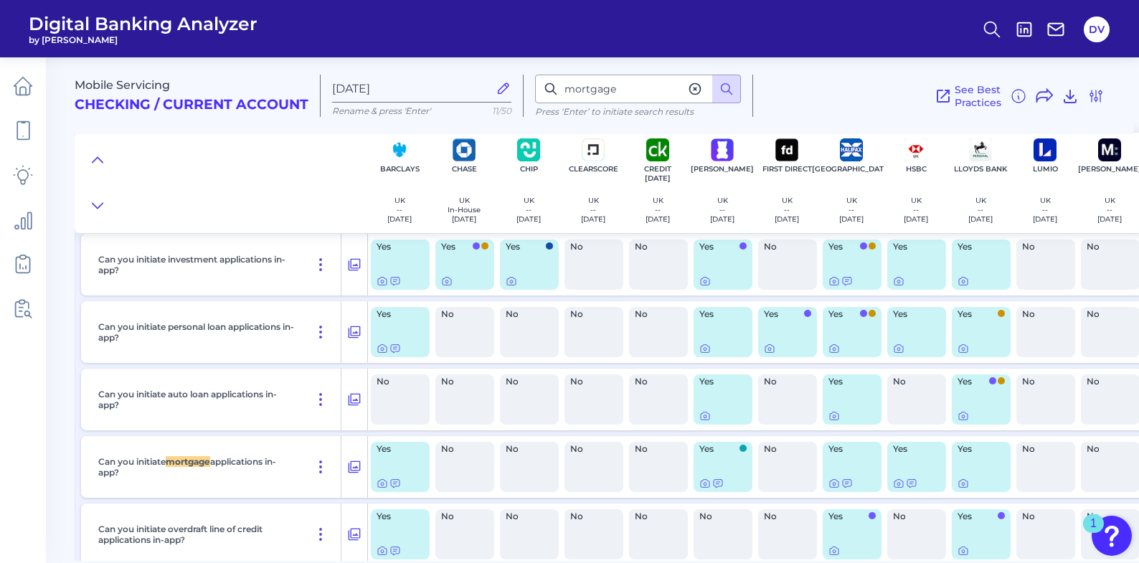
scroll to position [21512, 0]
click at [373, 92] on input "[DATE]" at bounding box center [410, 89] width 156 height 14
click at [584, 93] on input "mortgage" at bounding box center [638, 89] width 206 height 29
click at [564, 92] on input "mortgage" at bounding box center [638, 89] width 206 height 29
click at [567, 90] on input "mortgage" at bounding box center [638, 89] width 206 height 29
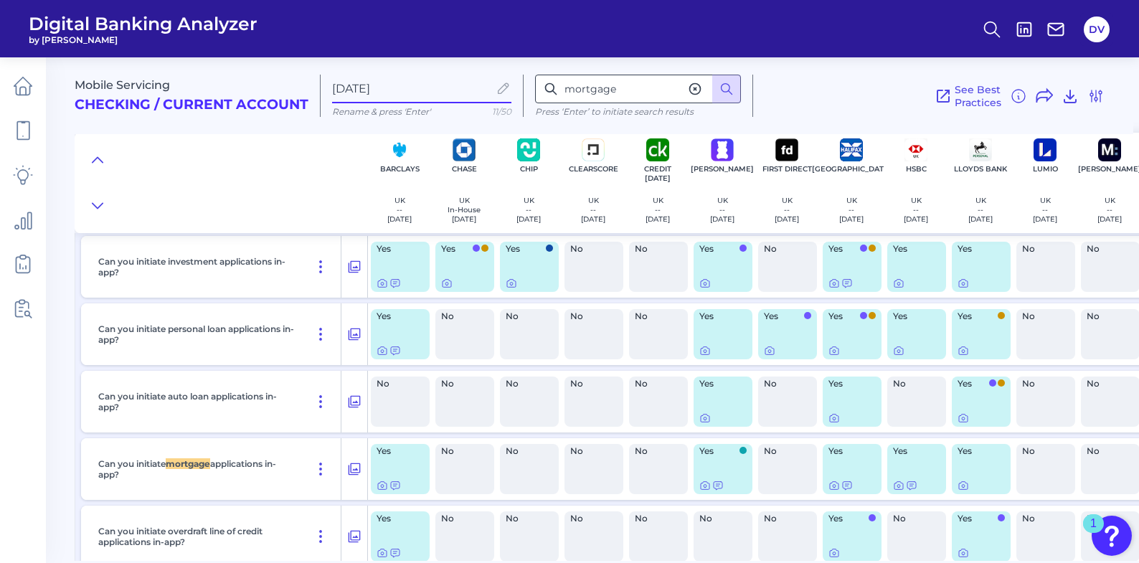
click at [608, 88] on input "mortgage" at bounding box center [638, 89] width 206 height 29
drag, startPoint x: 616, startPoint y: 88, endPoint x: 564, endPoint y: 87, distance: 51.7
click at [564, 87] on input "mortgage" at bounding box center [638, 89] width 206 height 29
click at [632, 89] on input "mortgage" at bounding box center [638, 89] width 206 height 29
click at [694, 90] on icon at bounding box center [695, 89] width 14 height 14
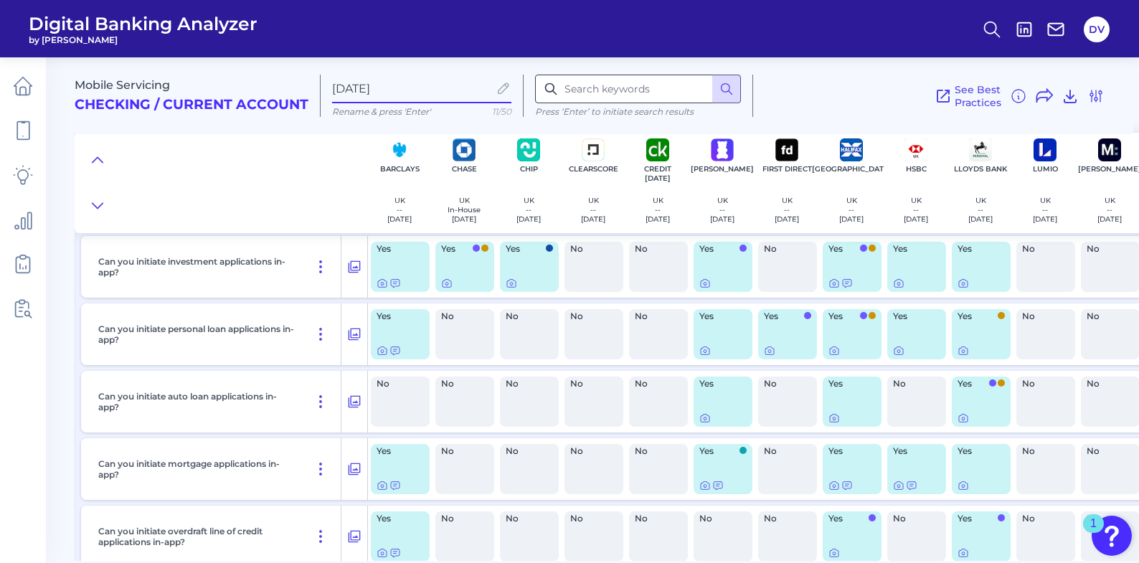
click at [594, 82] on input at bounding box center [638, 89] width 206 height 29
click at [499, 88] on icon at bounding box center [504, 88] width 16 height 16
click at [488, 88] on input "[DATE]" at bounding box center [410, 89] width 156 height 14
drag, startPoint x: 432, startPoint y: 87, endPoint x: 299, endPoint y: 87, distance: 133.4
click at [299, 87] on div "Mobile Servicing Checking / Current Account [DATE] Rename & press 'Enter' 11/50…" at bounding box center [604, 90] width 1059 height 88
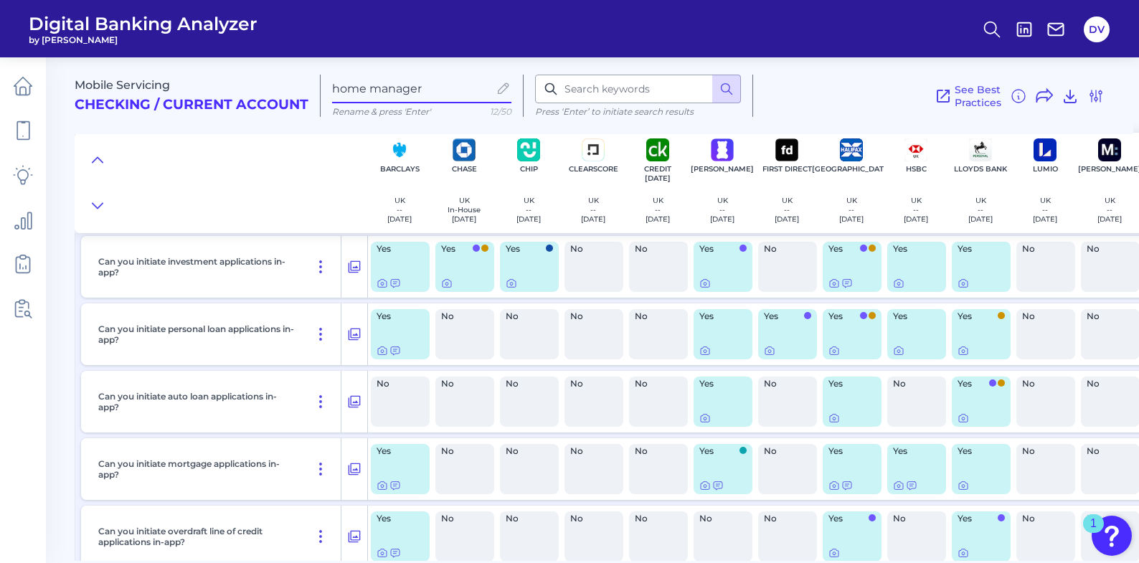
type input "home manager"
click at [435, 110] on p "Rename & press 'Enter'" at bounding box center [421, 110] width 179 height 11
click at [652, 86] on input at bounding box center [638, 89] width 206 height 29
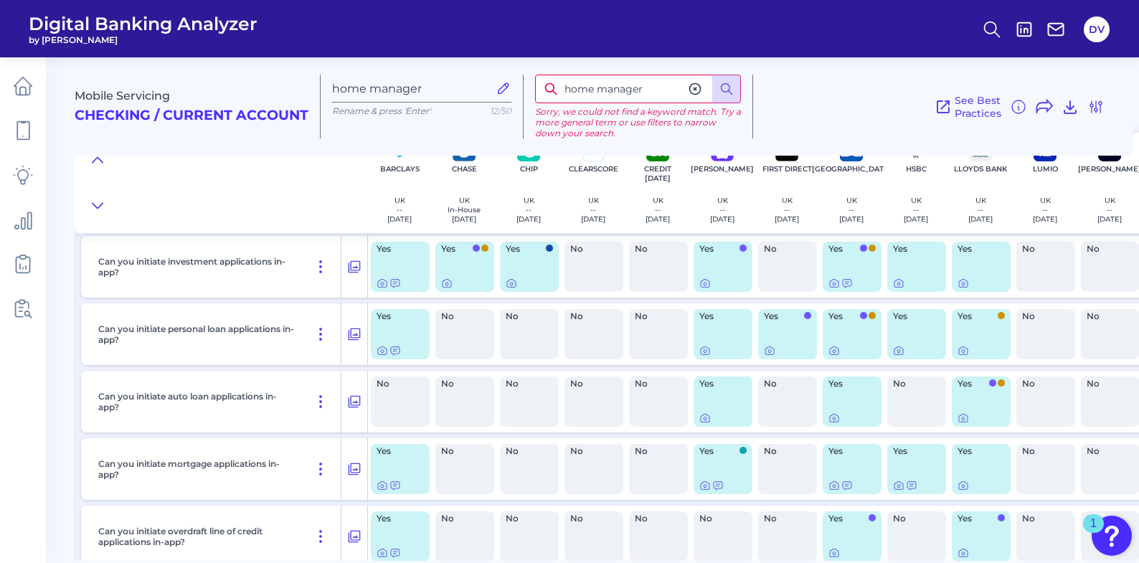
click at [627, 90] on input "home manager" at bounding box center [638, 89] width 206 height 29
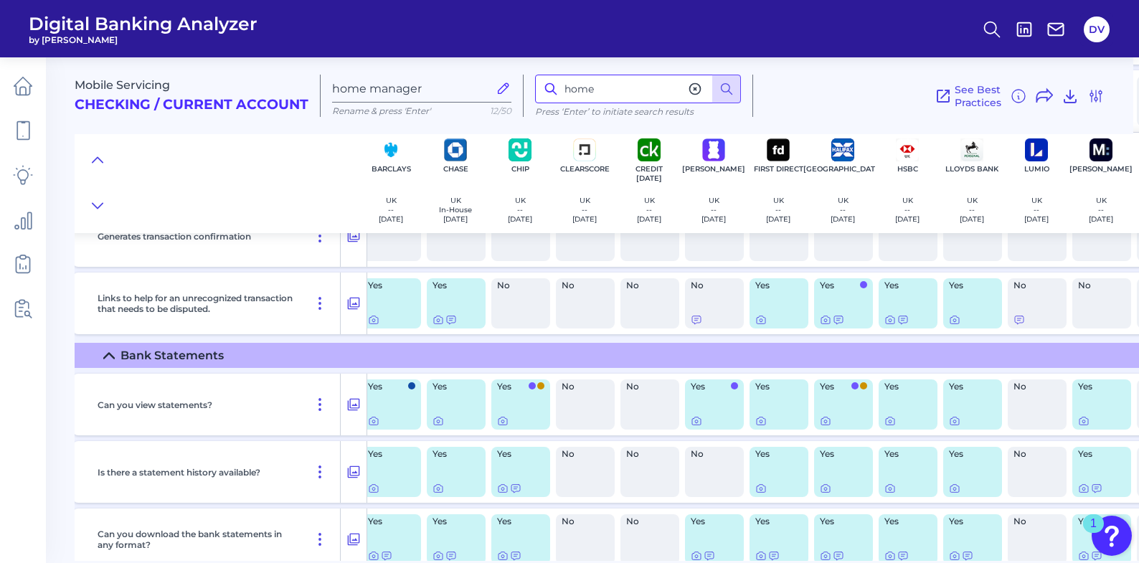
scroll to position [6283, 9]
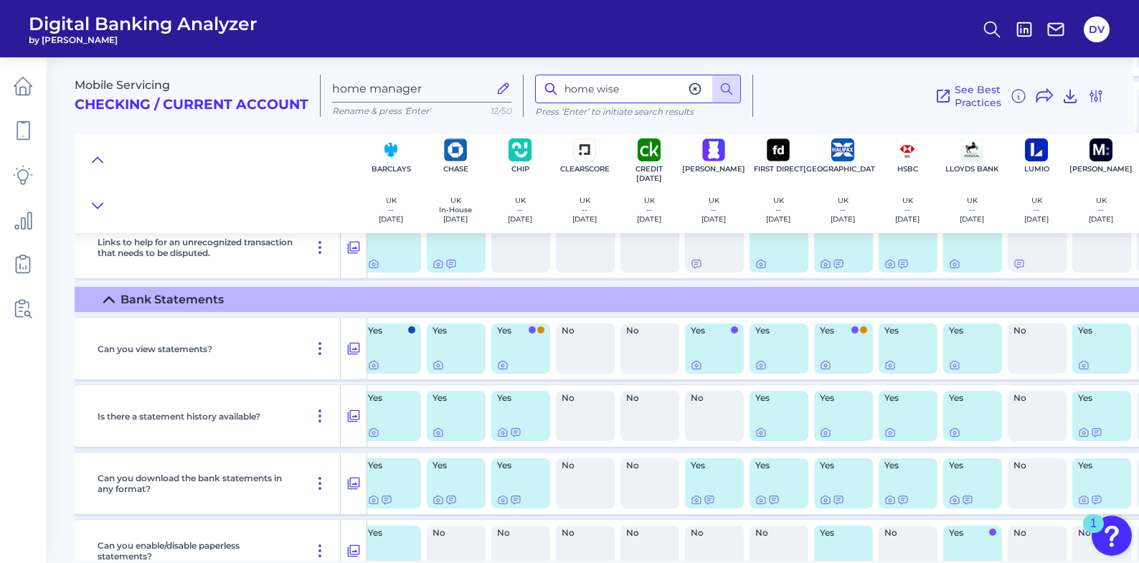
type input "home wise"
